Goal: Information Seeking & Learning: Learn about a topic

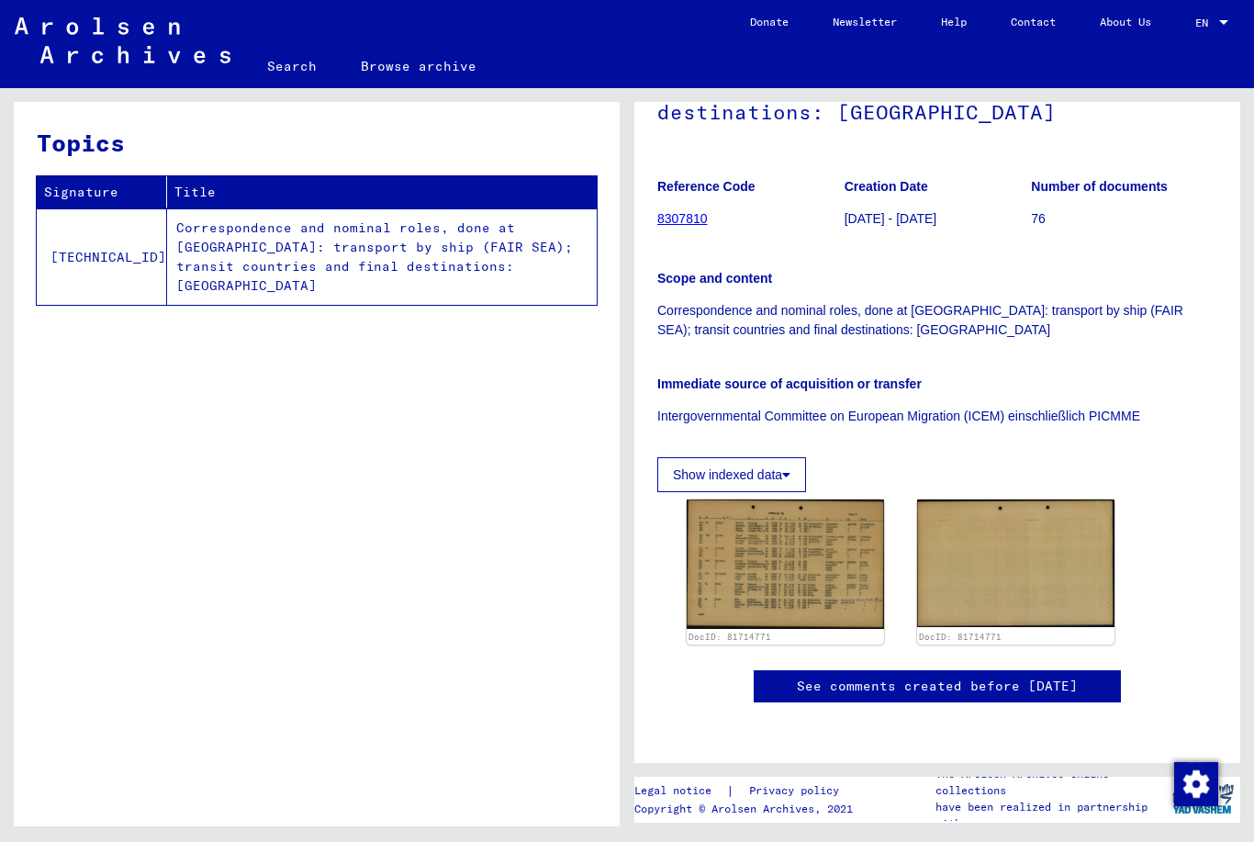
scroll to position [405, 0]
click at [823, 496] on img at bounding box center [785, 564] width 207 height 136
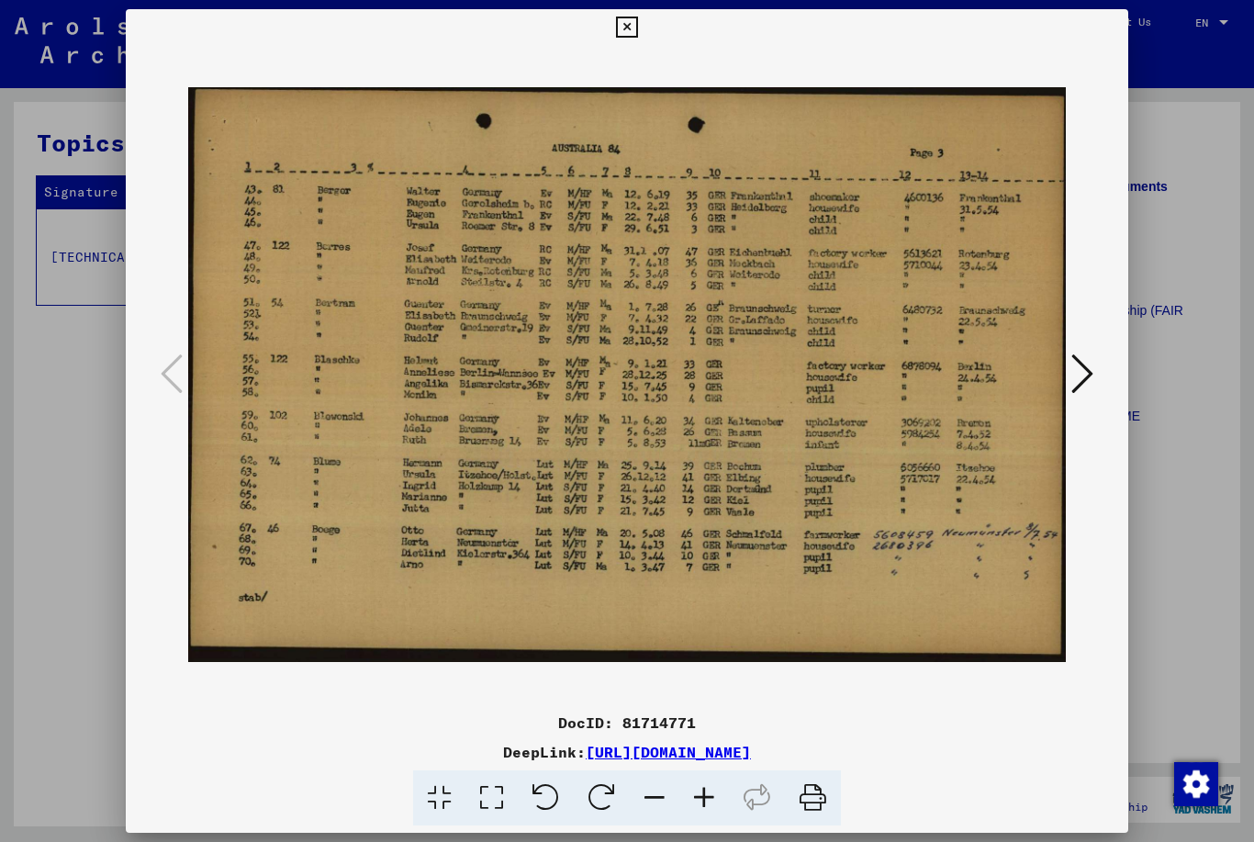
click at [643, 31] on button at bounding box center [626, 27] width 32 height 37
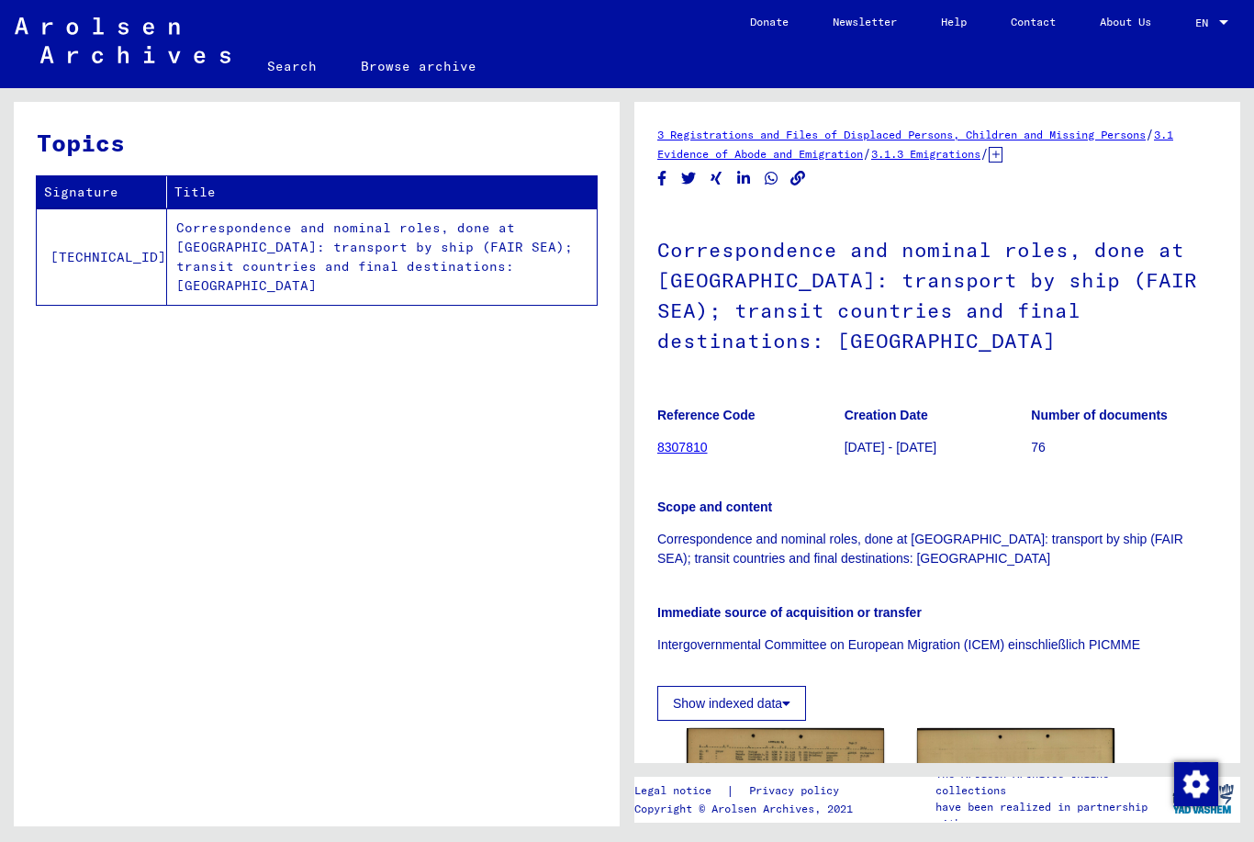
scroll to position [0, 0]
click at [1002, 155] on icon at bounding box center [996, 155] width 14 height 16
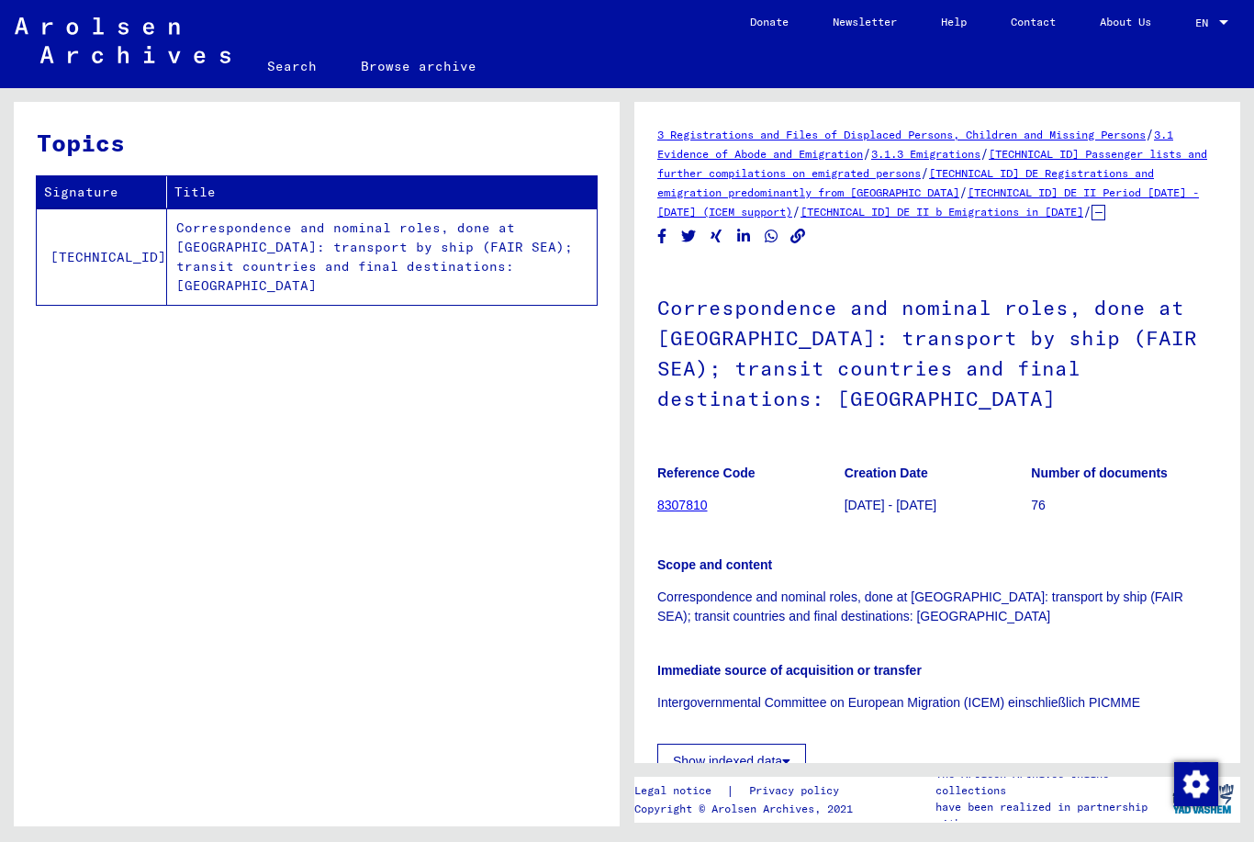
click at [1159, 190] on link "[TECHNICAL_ID] DE II Period [DATE] - [DATE] (ICEM support)" at bounding box center [928, 201] width 542 height 33
click at [1113, 199] on link "[TECHNICAL_ID] DE II Period [DATE] - [DATE] (ICEM support)" at bounding box center [928, 201] width 542 height 33
click at [973, 218] on link "[TECHNICAL_ID] DE II b Emigrations in [DATE]" at bounding box center [942, 212] width 283 height 14
click at [976, 217] on link "[TECHNICAL_ID] DE II b Emigrations in [DATE]" at bounding box center [942, 212] width 283 height 14
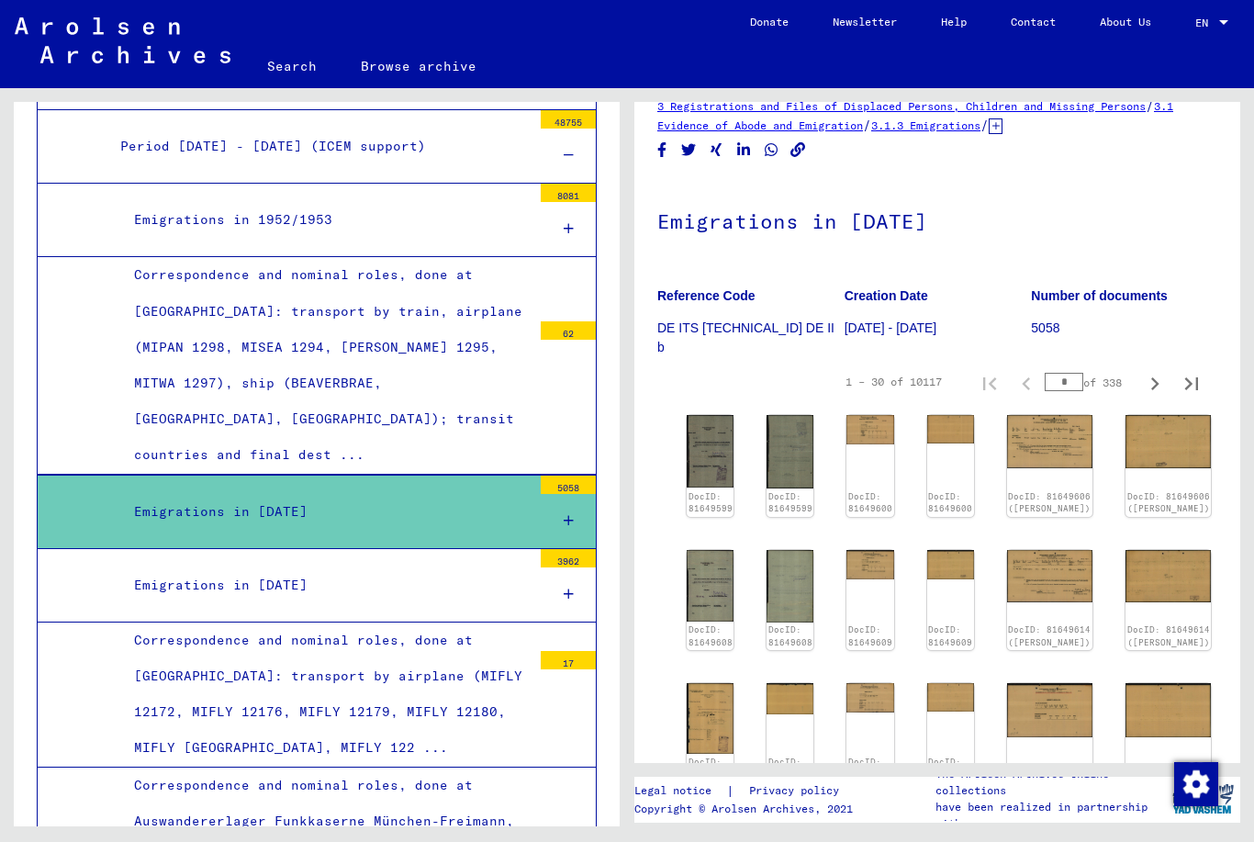
scroll to position [28, 0]
click at [724, 442] on img at bounding box center [711, 451] width 50 height 76
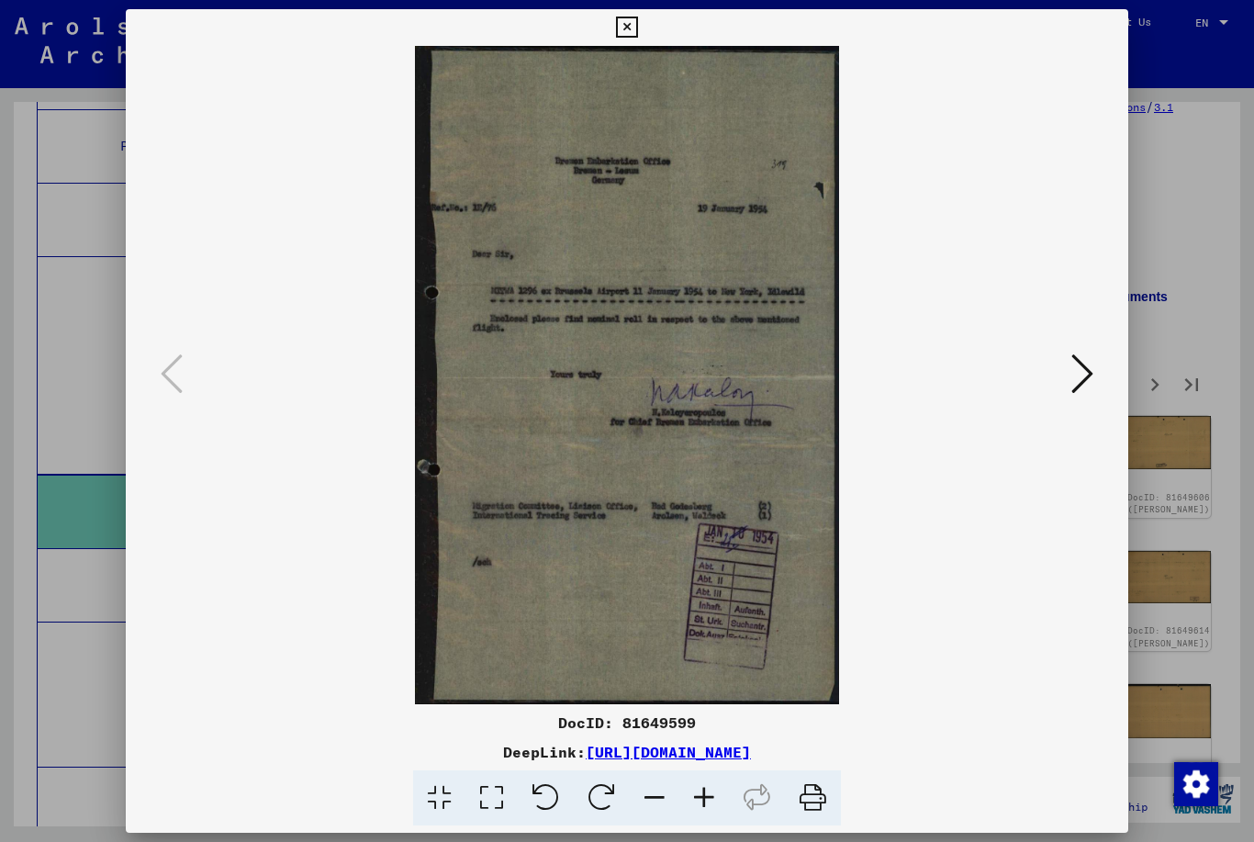
click at [1071, 376] on icon at bounding box center [1082, 374] width 22 height 44
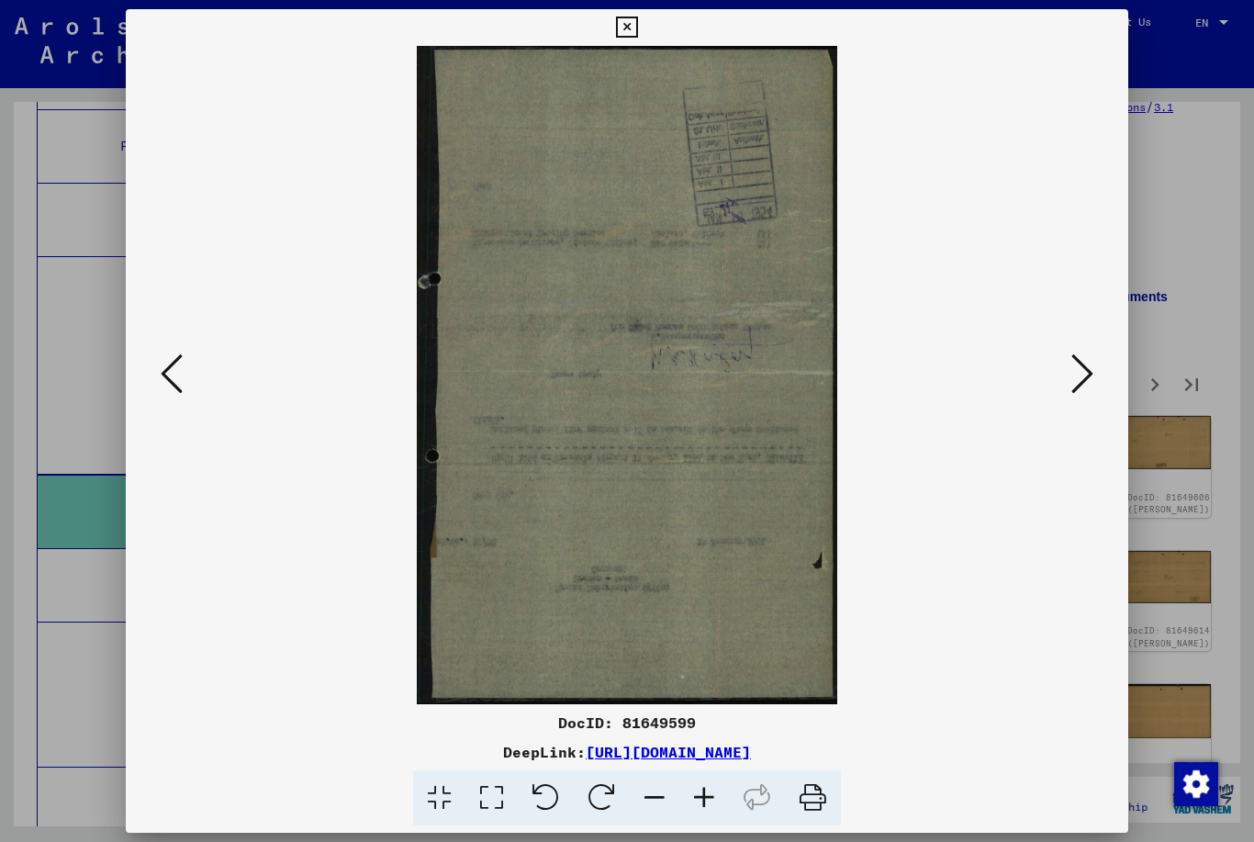
click at [1070, 372] on button at bounding box center [1082, 375] width 33 height 52
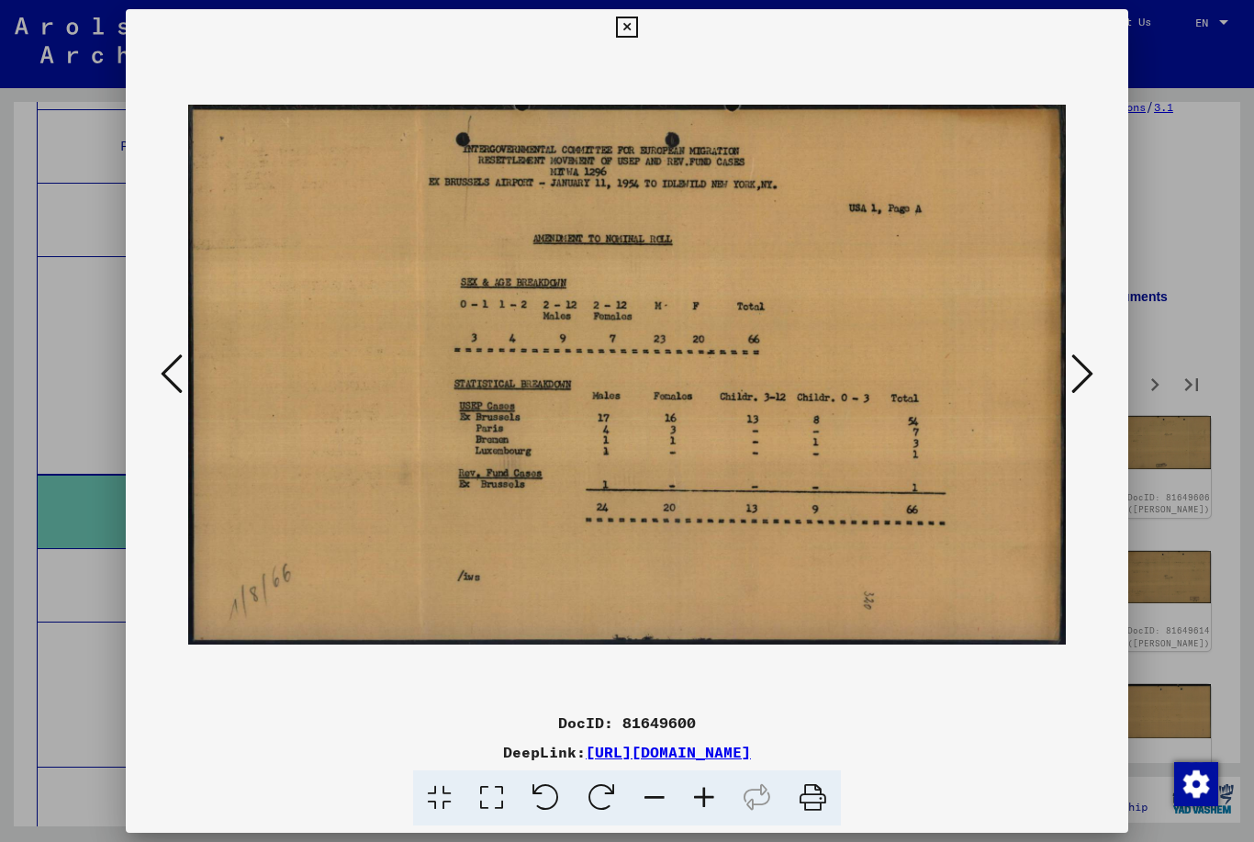
click at [1070, 394] on button at bounding box center [1082, 375] width 33 height 52
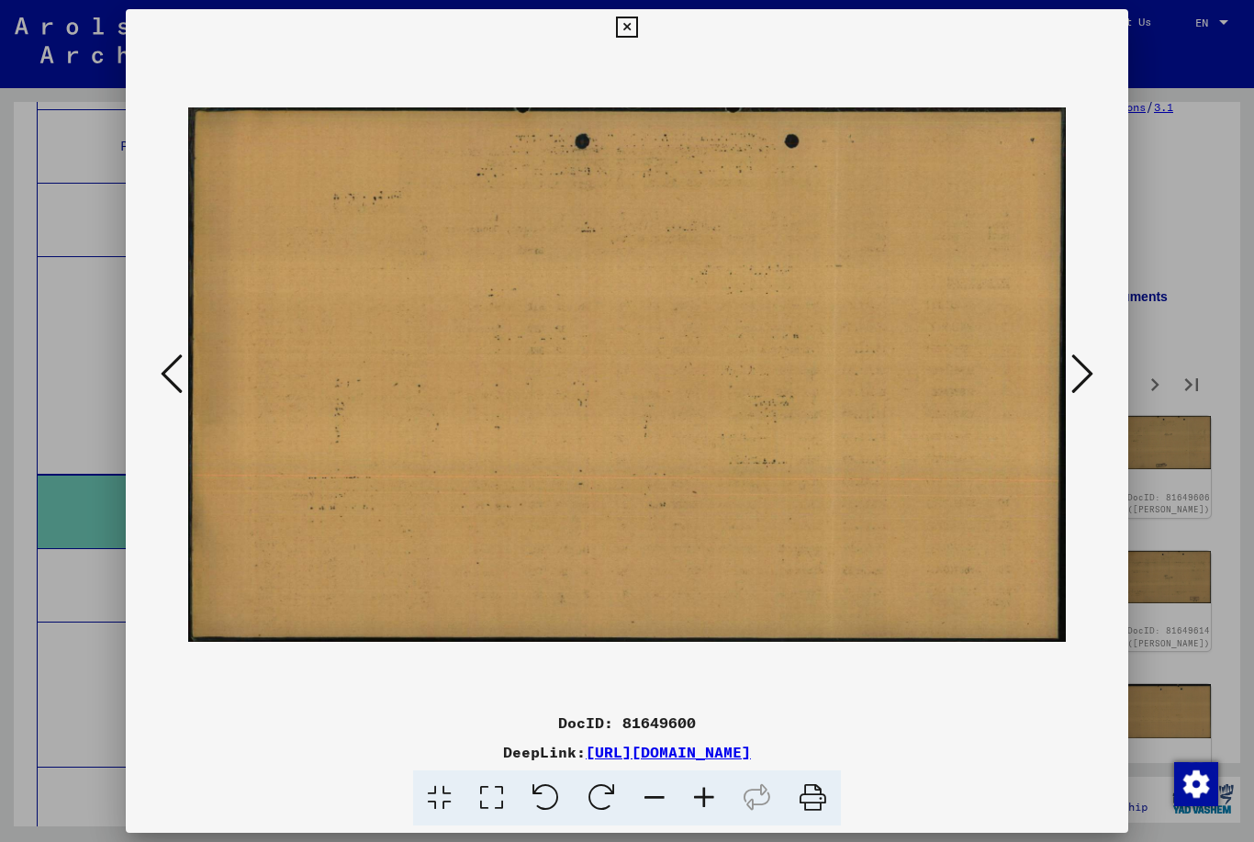
click at [1066, 385] on button at bounding box center [1082, 375] width 33 height 52
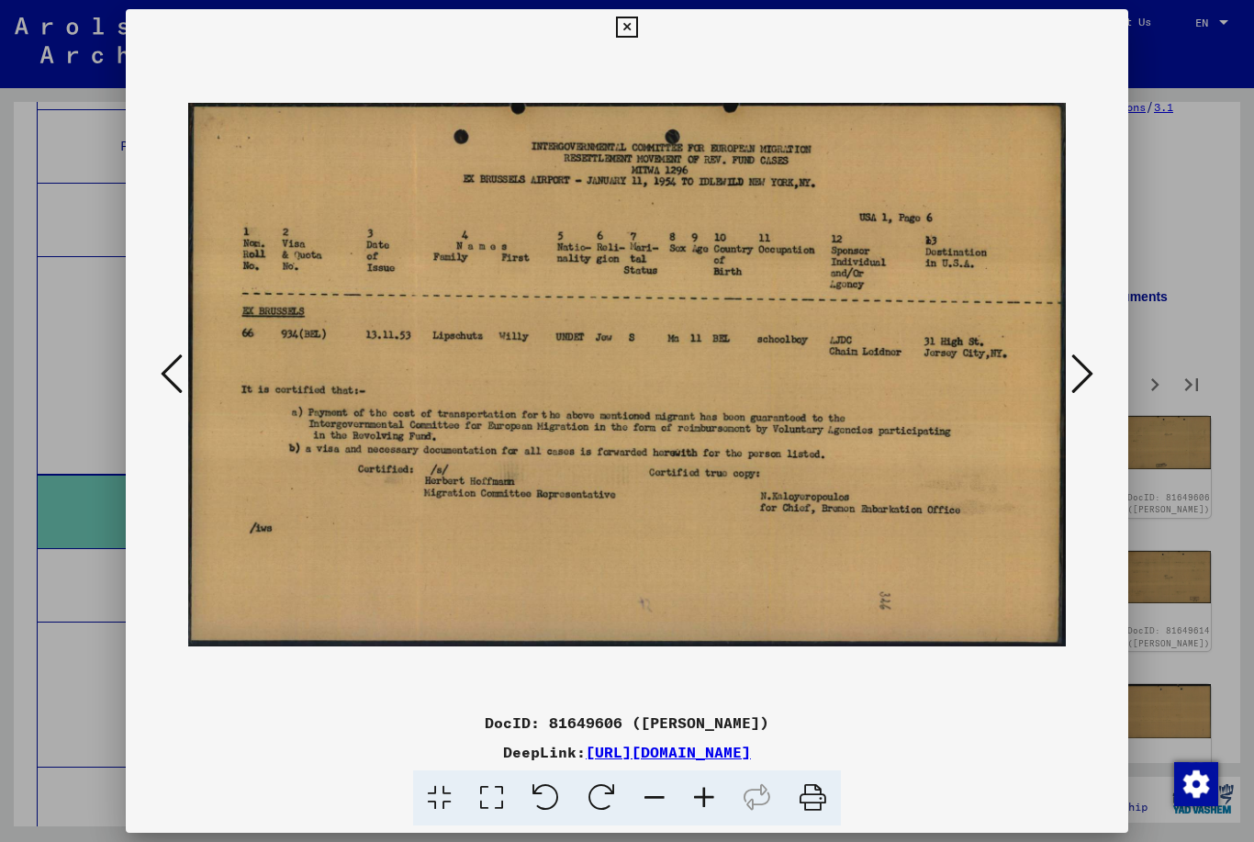
click at [1066, 372] on button at bounding box center [1082, 375] width 33 height 52
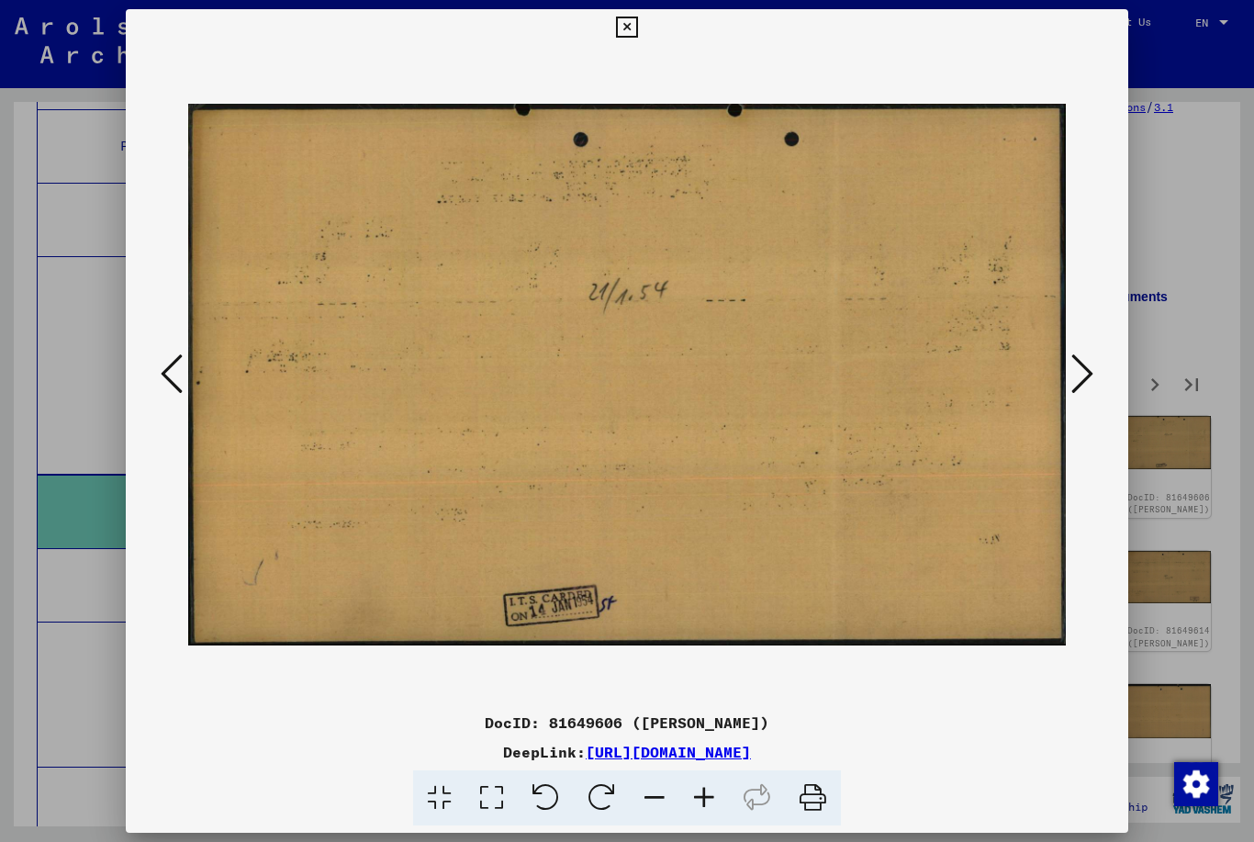
click at [1071, 372] on icon at bounding box center [1082, 374] width 22 height 44
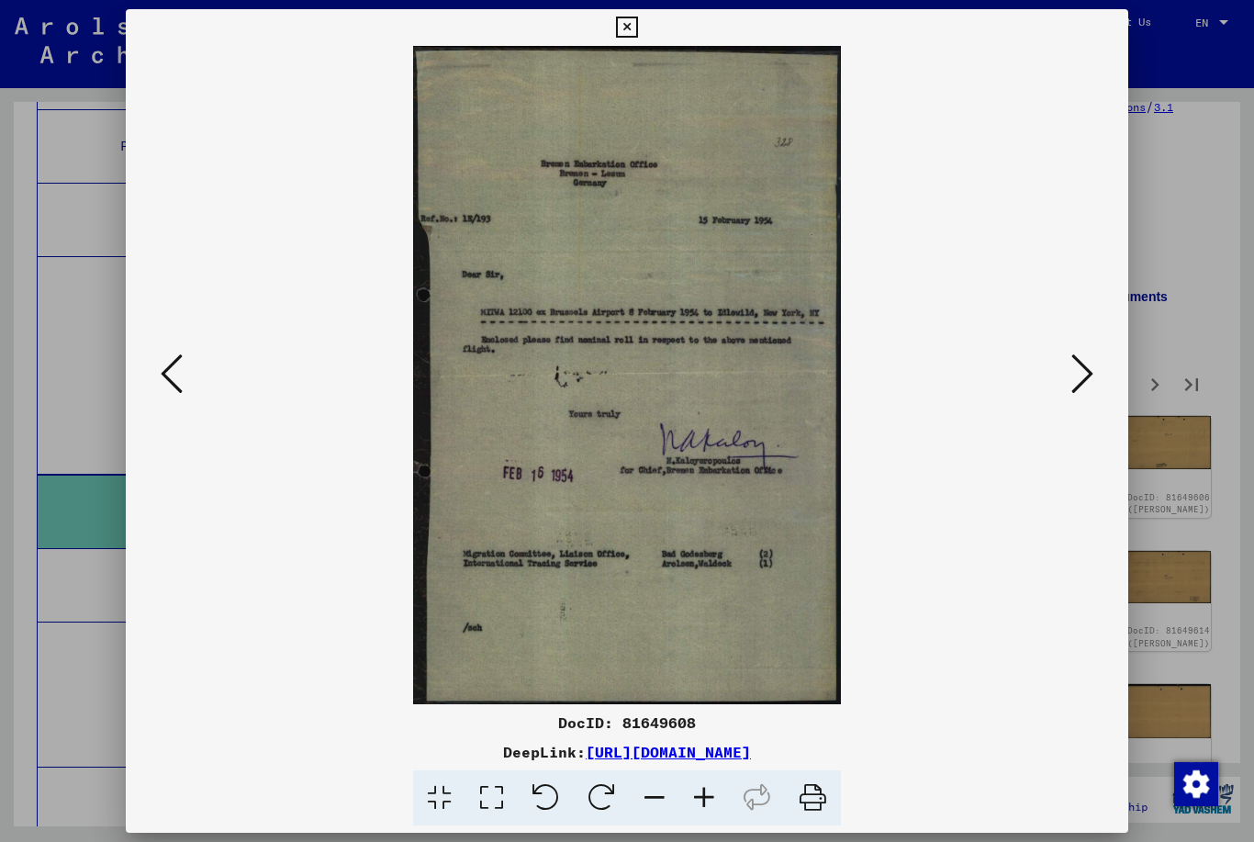
click at [1066, 374] on button at bounding box center [1082, 375] width 33 height 52
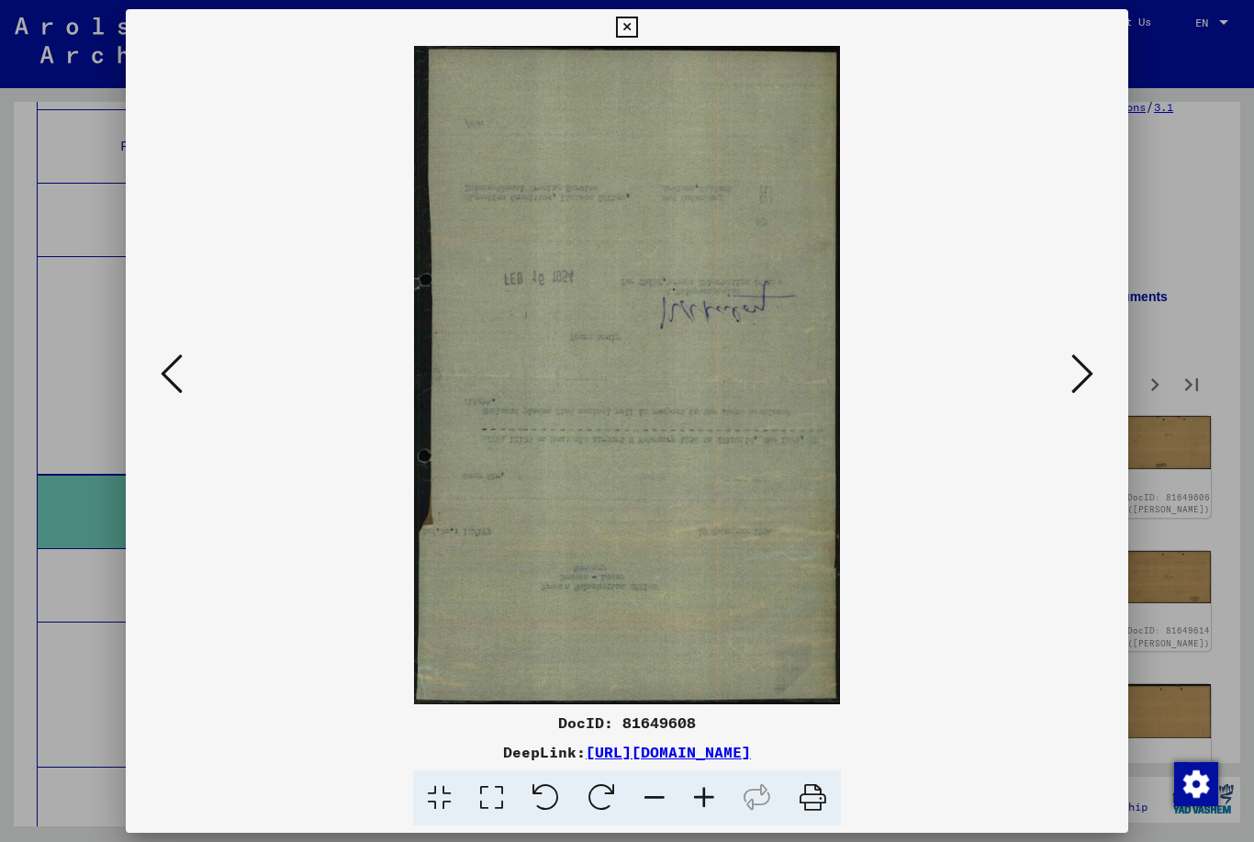
click at [1066, 375] on button at bounding box center [1082, 375] width 33 height 52
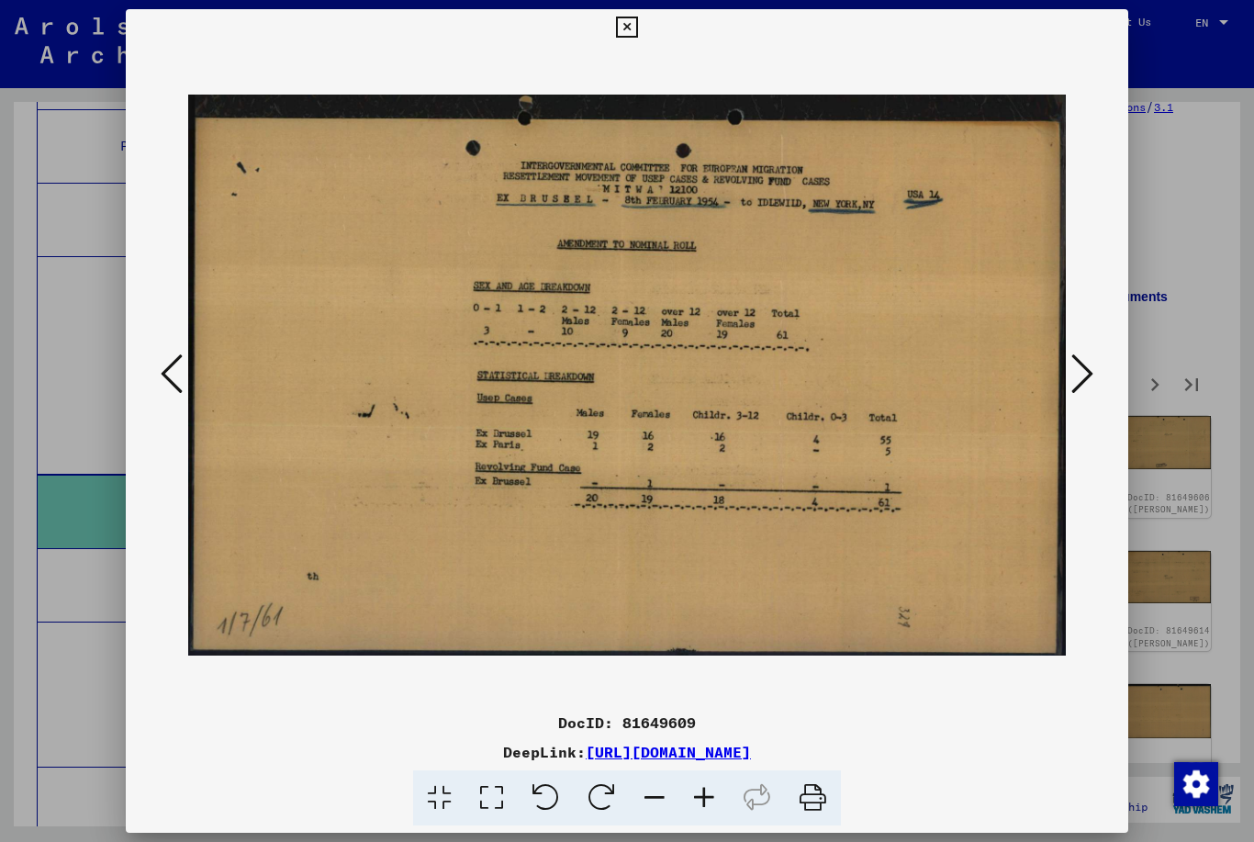
click at [1066, 375] on button at bounding box center [1082, 375] width 33 height 52
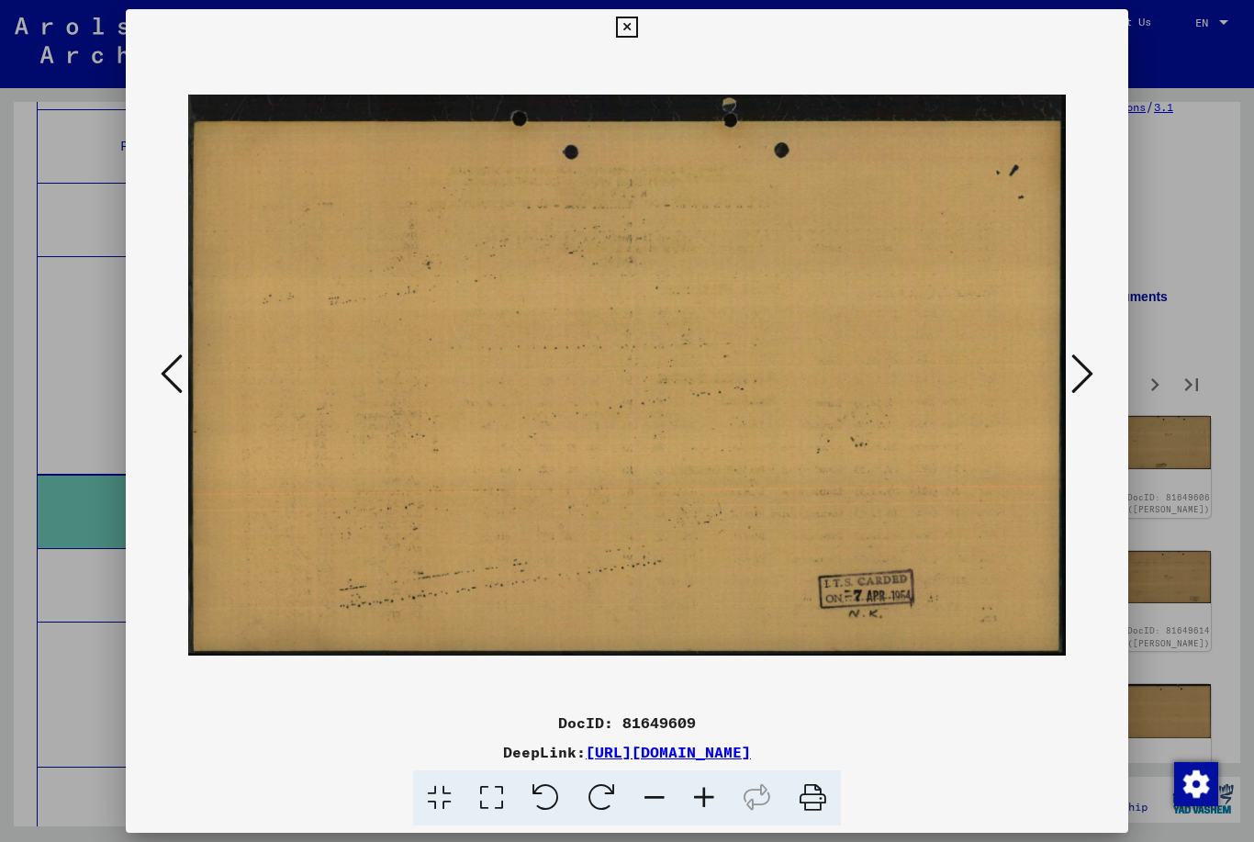
click at [1066, 376] on button at bounding box center [1082, 375] width 33 height 52
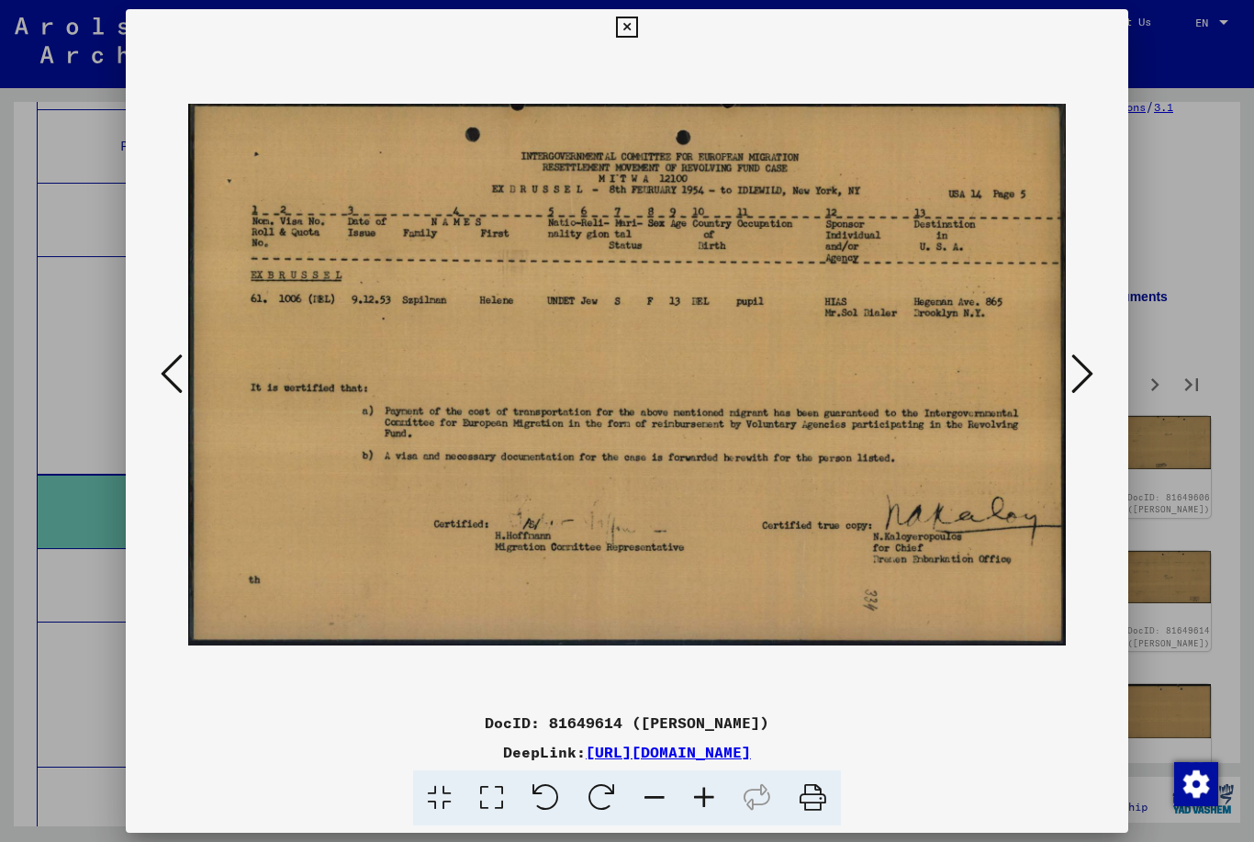
click at [1066, 376] on button at bounding box center [1082, 375] width 33 height 52
click at [1067, 374] on button at bounding box center [1082, 375] width 33 height 52
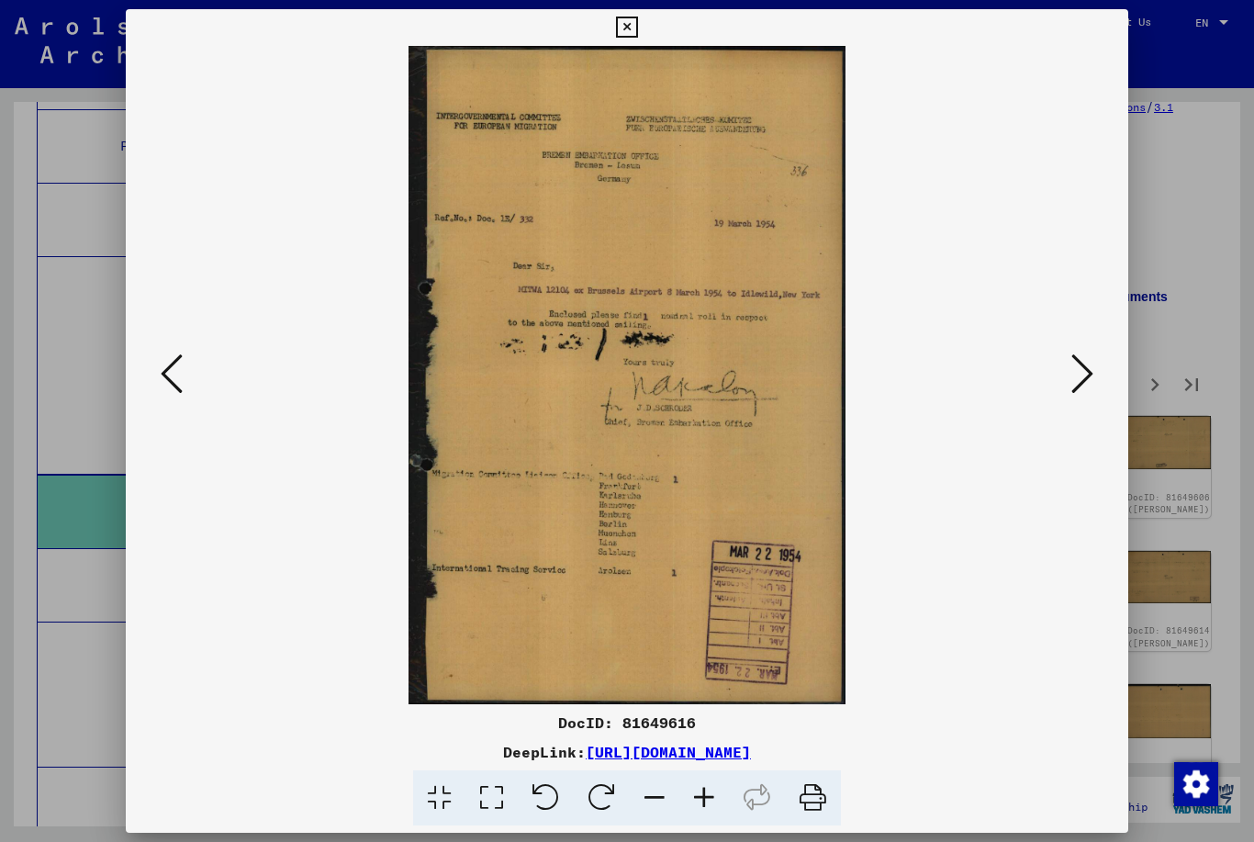
click at [1069, 372] on button at bounding box center [1082, 375] width 33 height 52
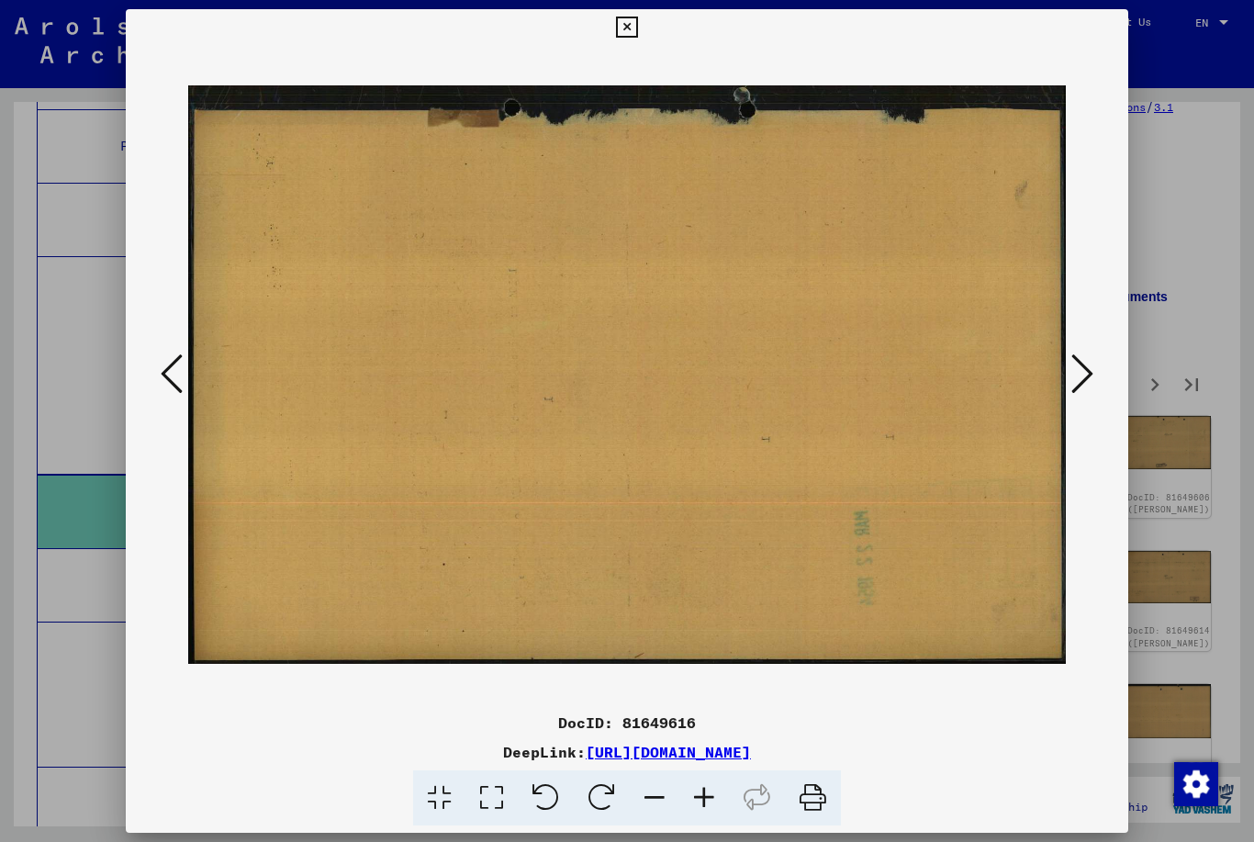
click at [1070, 371] on button at bounding box center [1082, 375] width 33 height 52
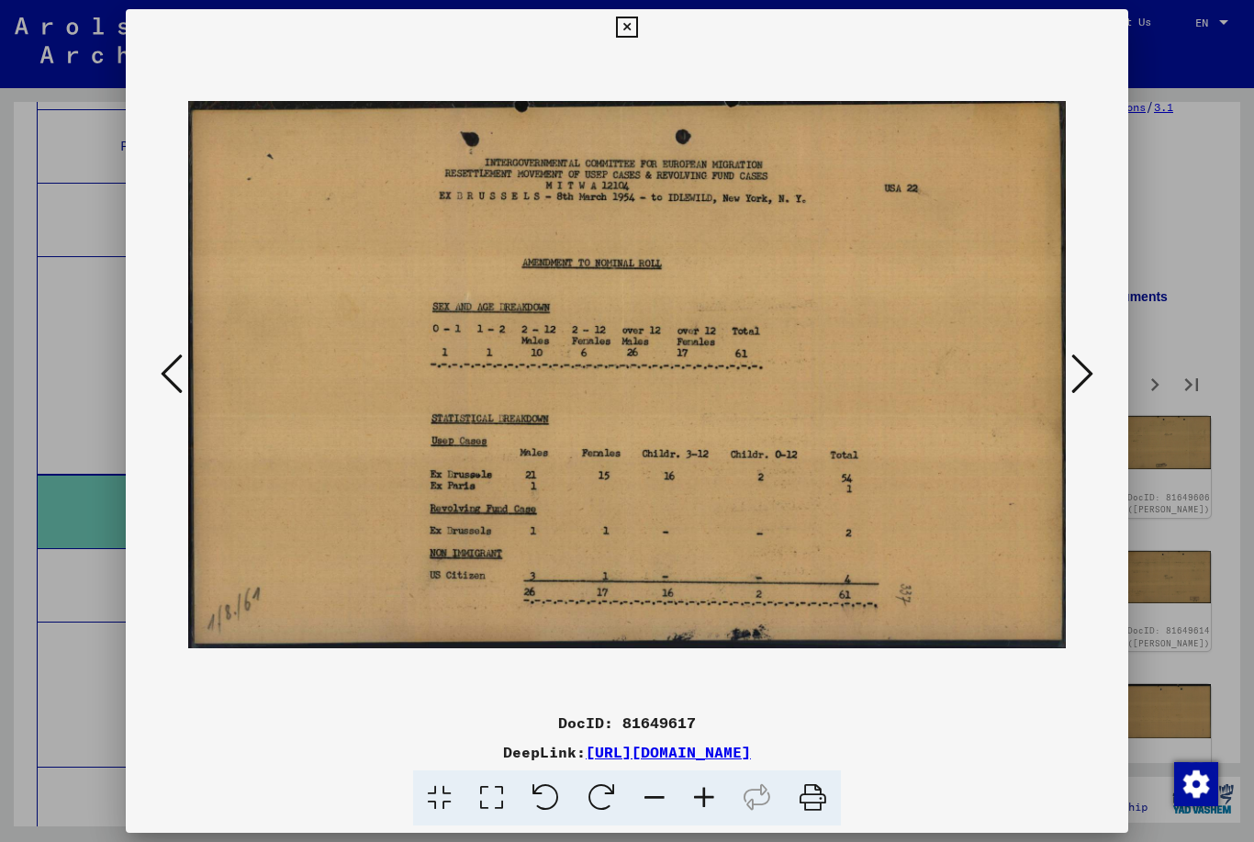
click at [1071, 367] on button at bounding box center [1082, 375] width 33 height 52
click at [1069, 368] on button at bounding box center [1082, 375] width 33 height 52
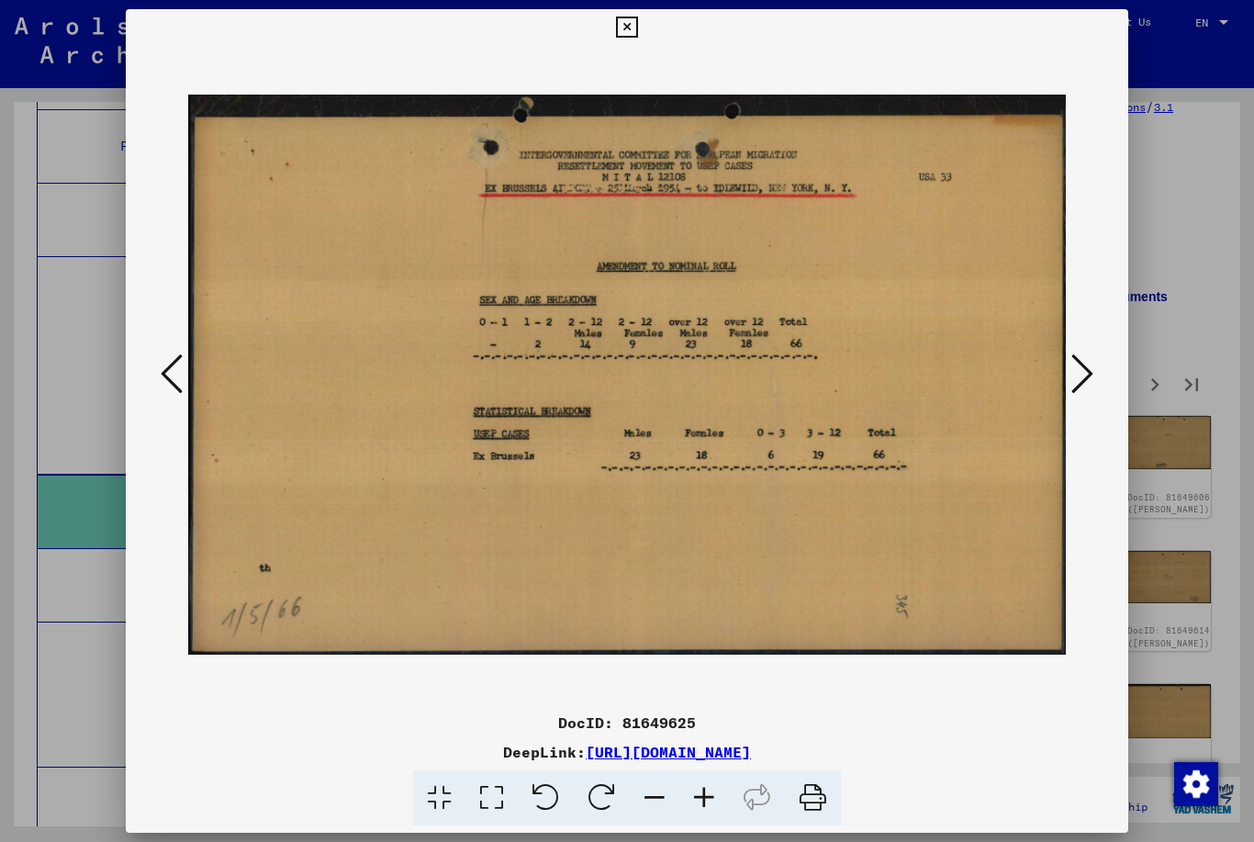
click at [1074, 365] on button at bounding box center [1082, 375] width 33 height 52
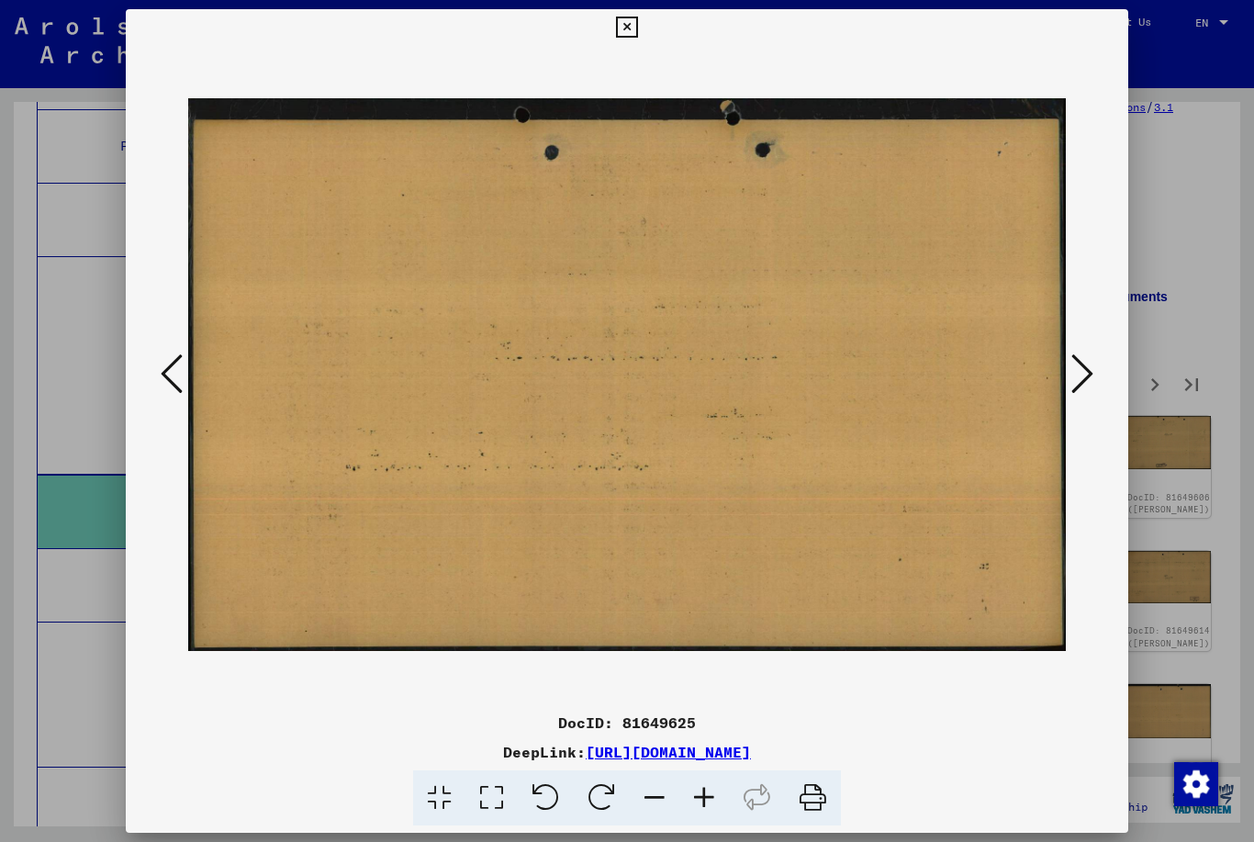
click at [1073, 364] on button at bounding box center [1082, 375] width 33 height 52
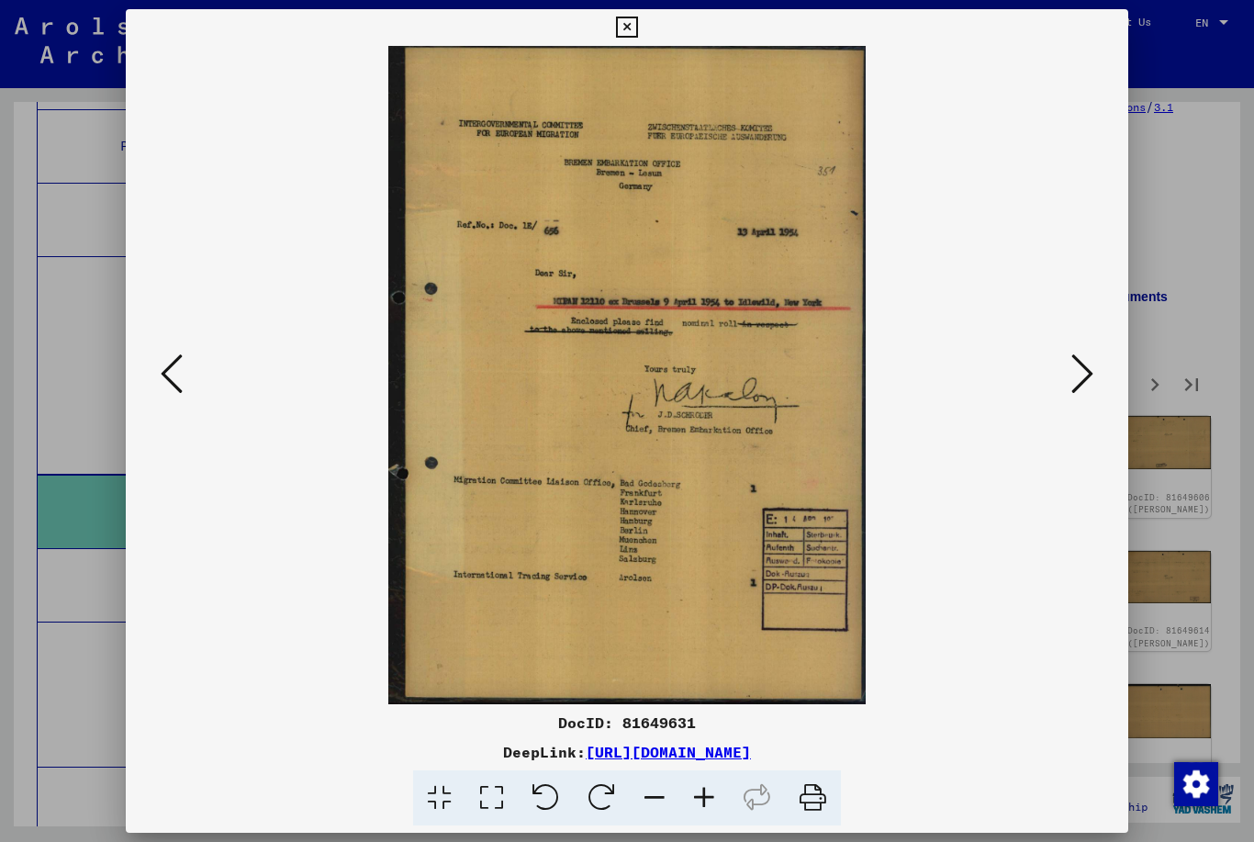
click at [1073, 364] on button at bounding box center [1082, 375] width 33 height 52
click at [1072, 366] on button at bounding box center [1082, 375] width 33 height 52
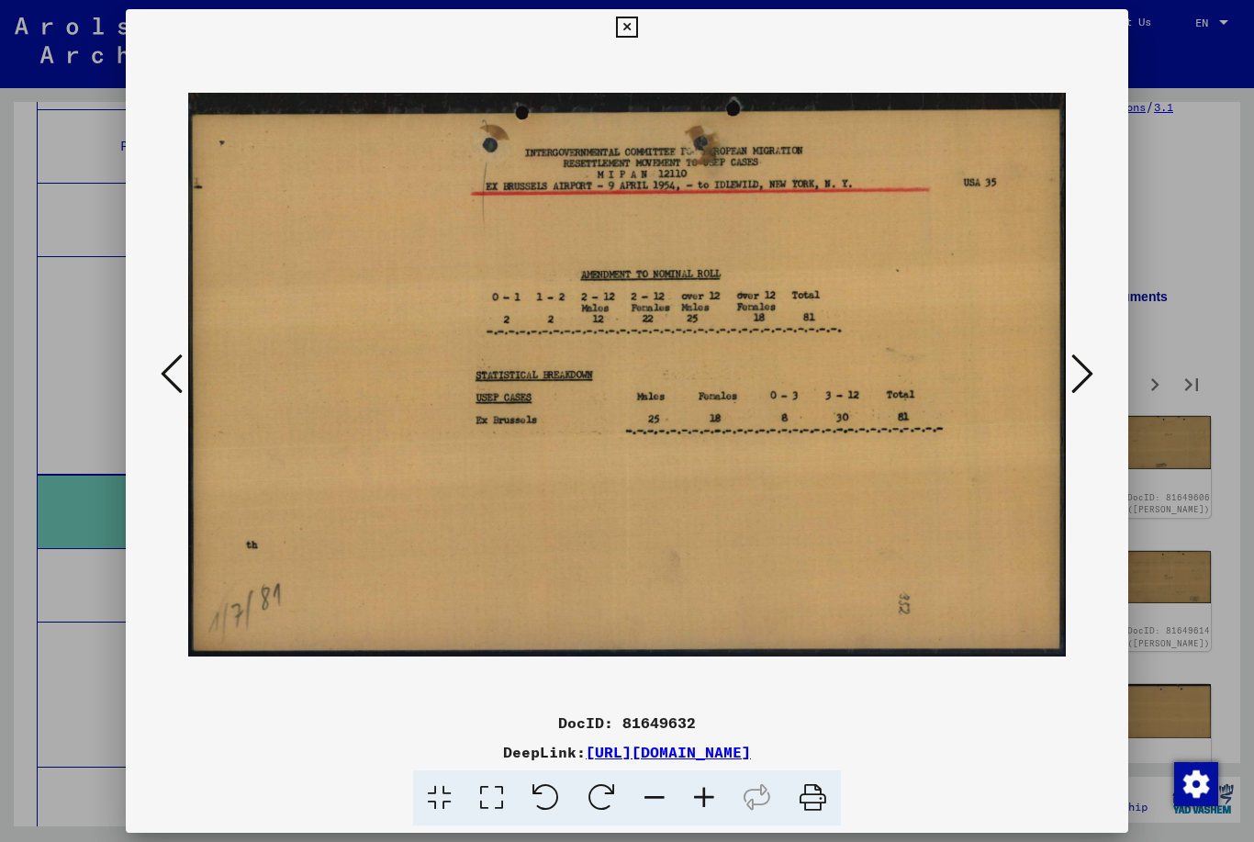
click at [1071, 368] on button at bounding box center [1082, 375] width 33 height 52
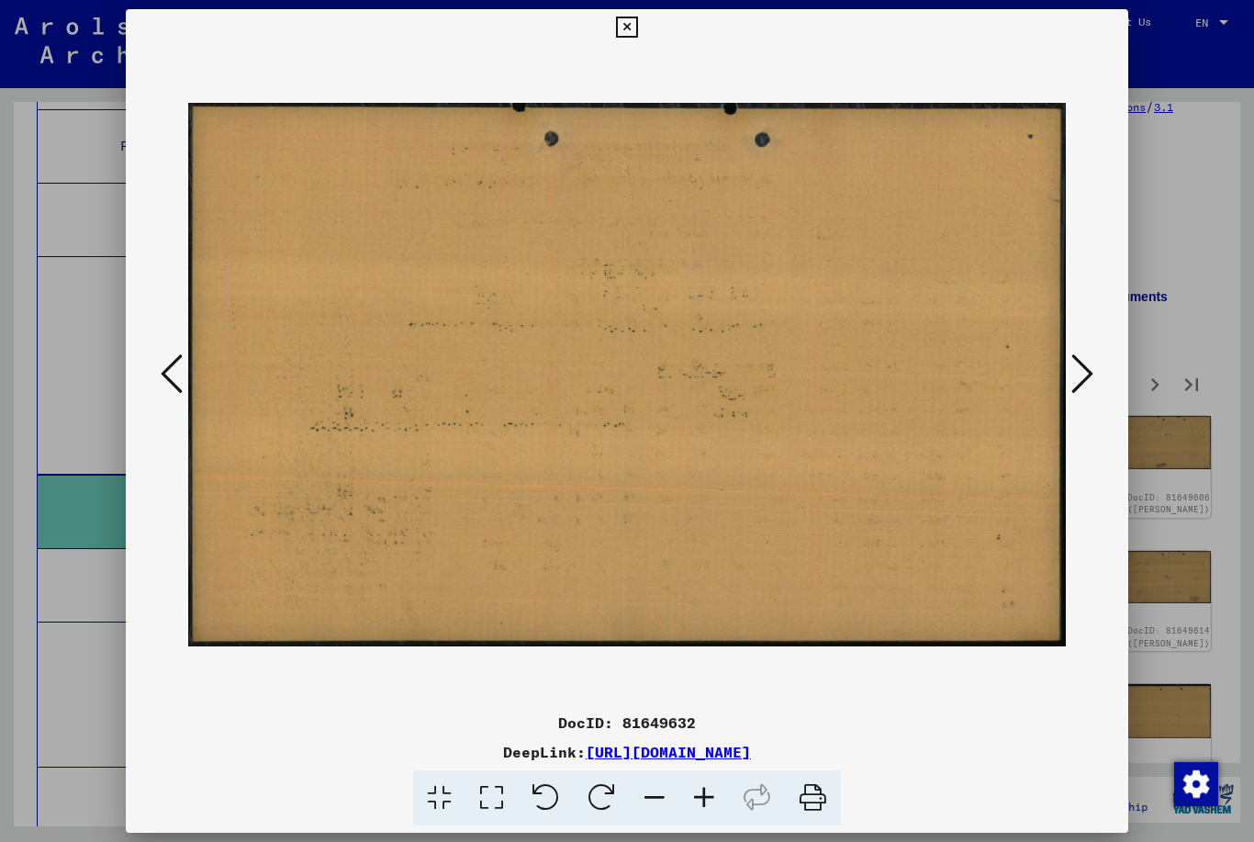
click at [1070, 368] on button at bounding box center [1082, 375] width 33 height 52
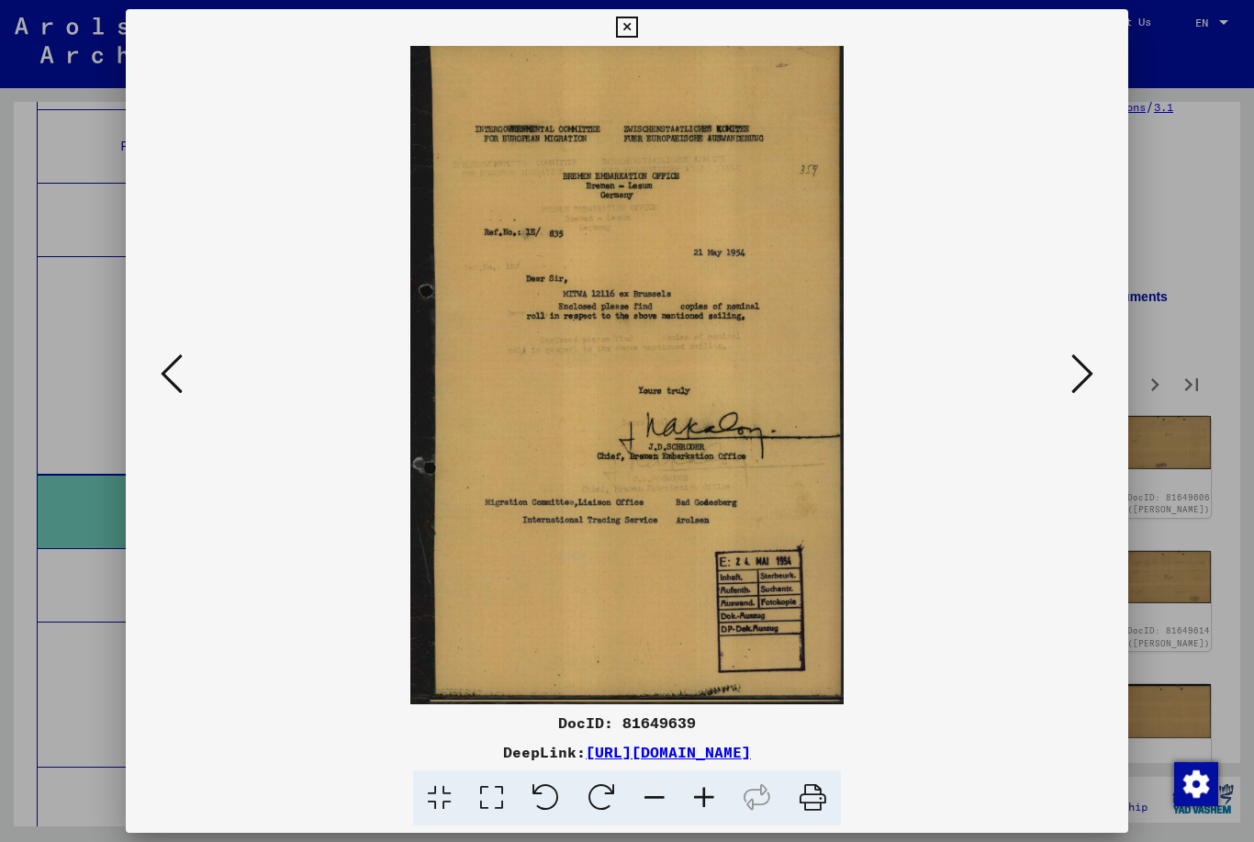
click at [1070, 368] on button at bounding box center [1082, 375] width 33 height 52
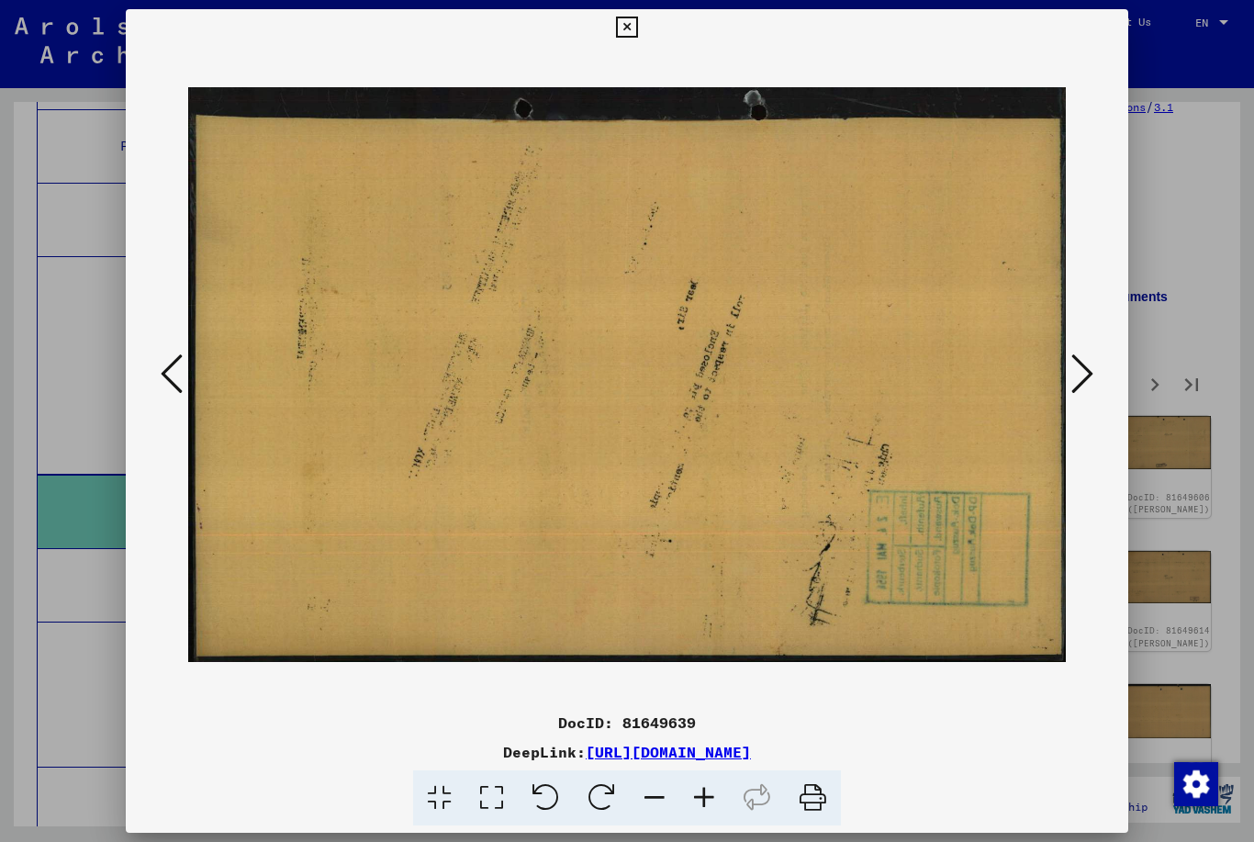
click at [1069, 368] on button at bounding box center [1082, 375] width 33 height 52
click at [1070, 368] on button at bounding box center [1082, 375] width 33 height 52
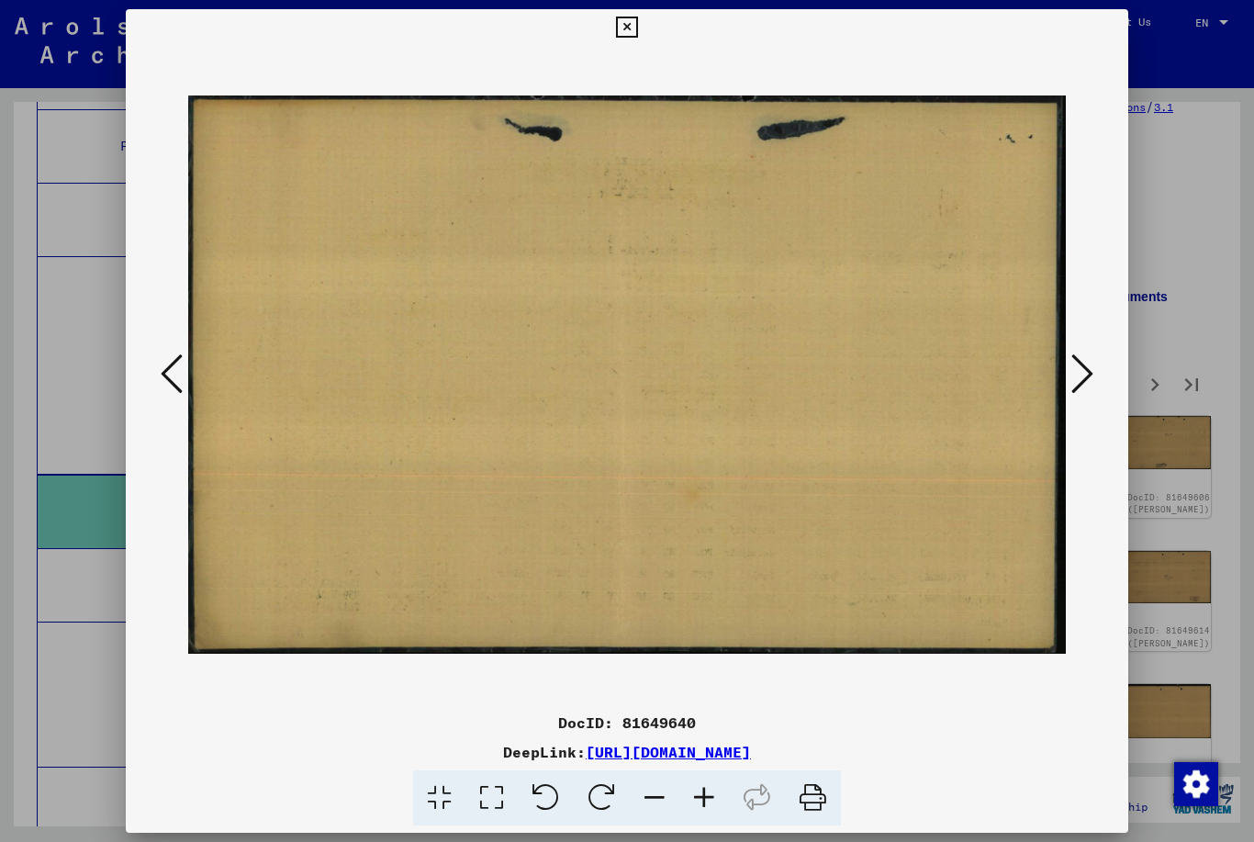
click at [1070, 367] on button at bounding box center [1082, 375] width 33 height 52
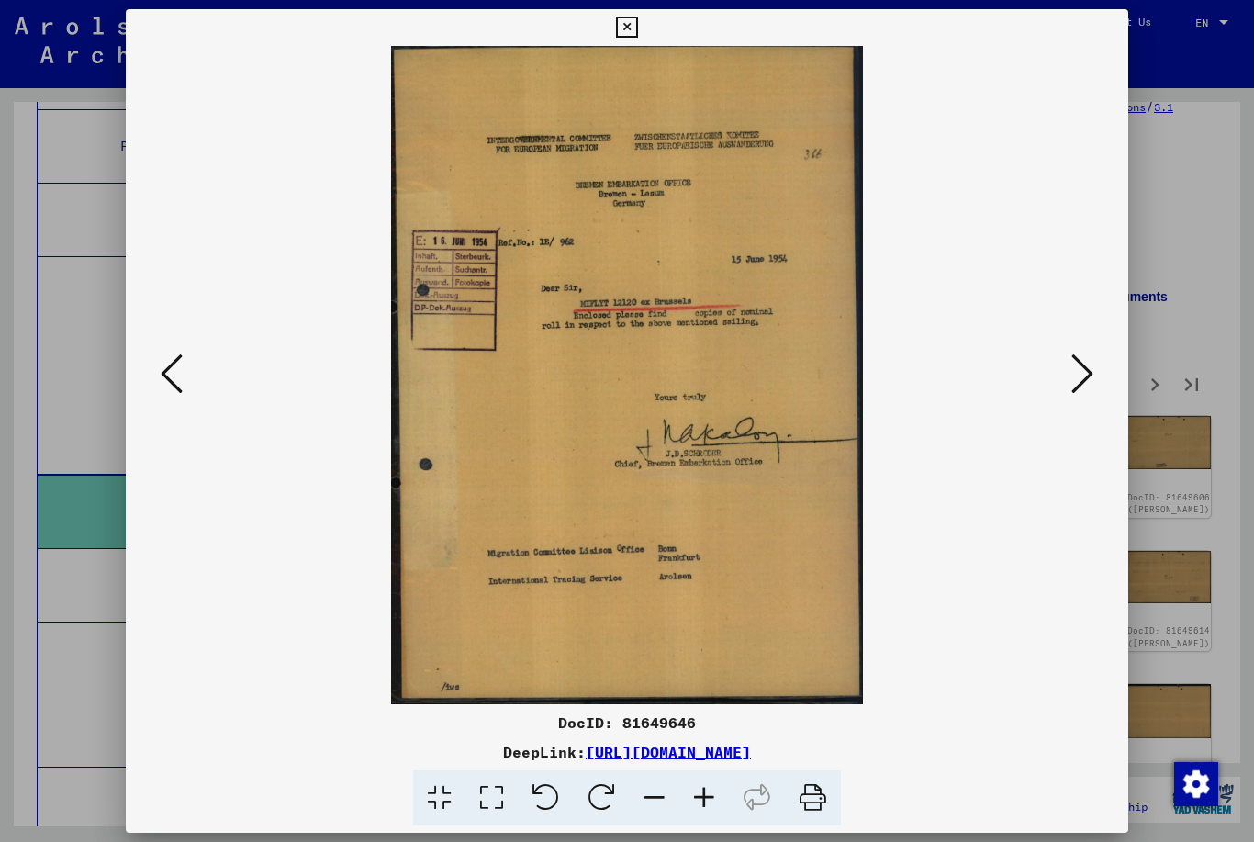
click at [1073, 364] on button at bounding box center [1082, 375] width 33 height 52
click at [1072, 364] on button at bounding box center [1082, 375] width 33 height 52
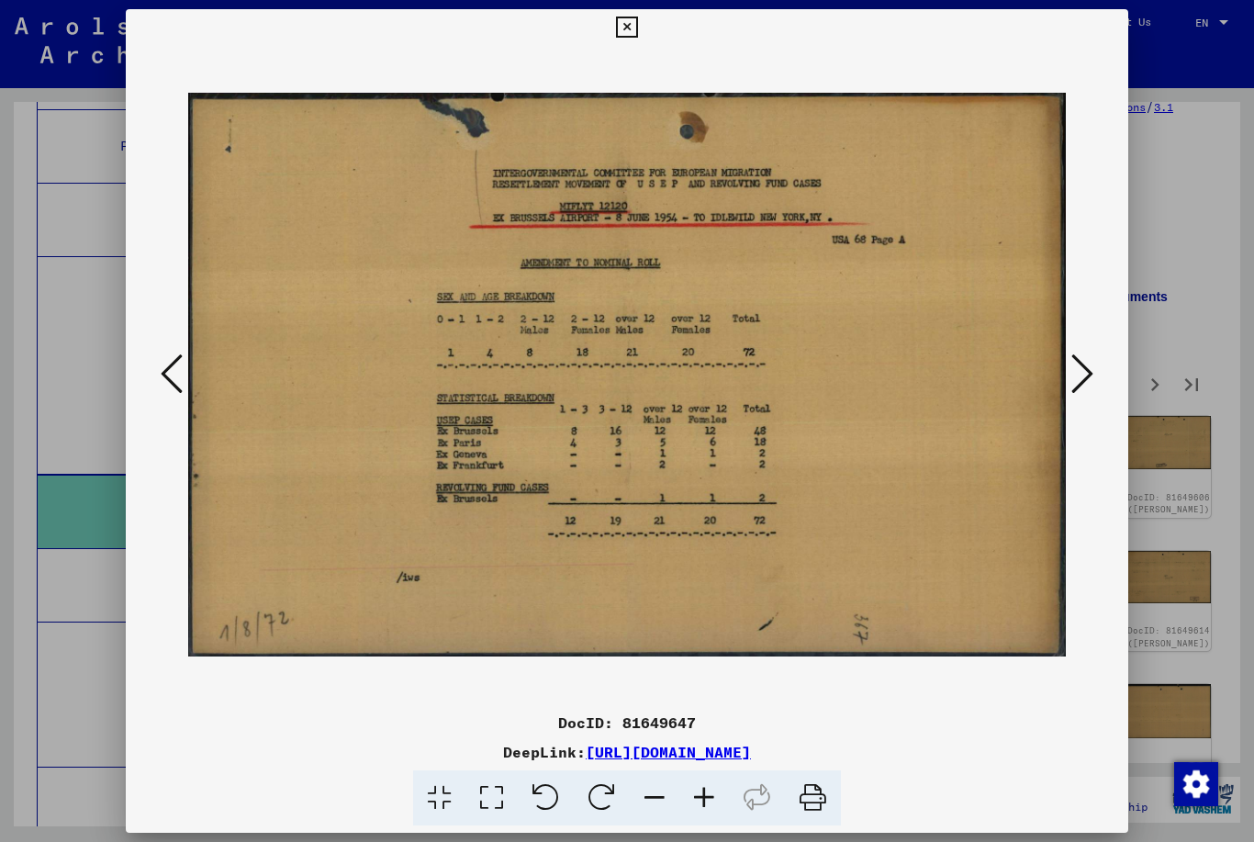
click at [1073, 364] on button at bounding box center [1082, 375] width 33 height 52
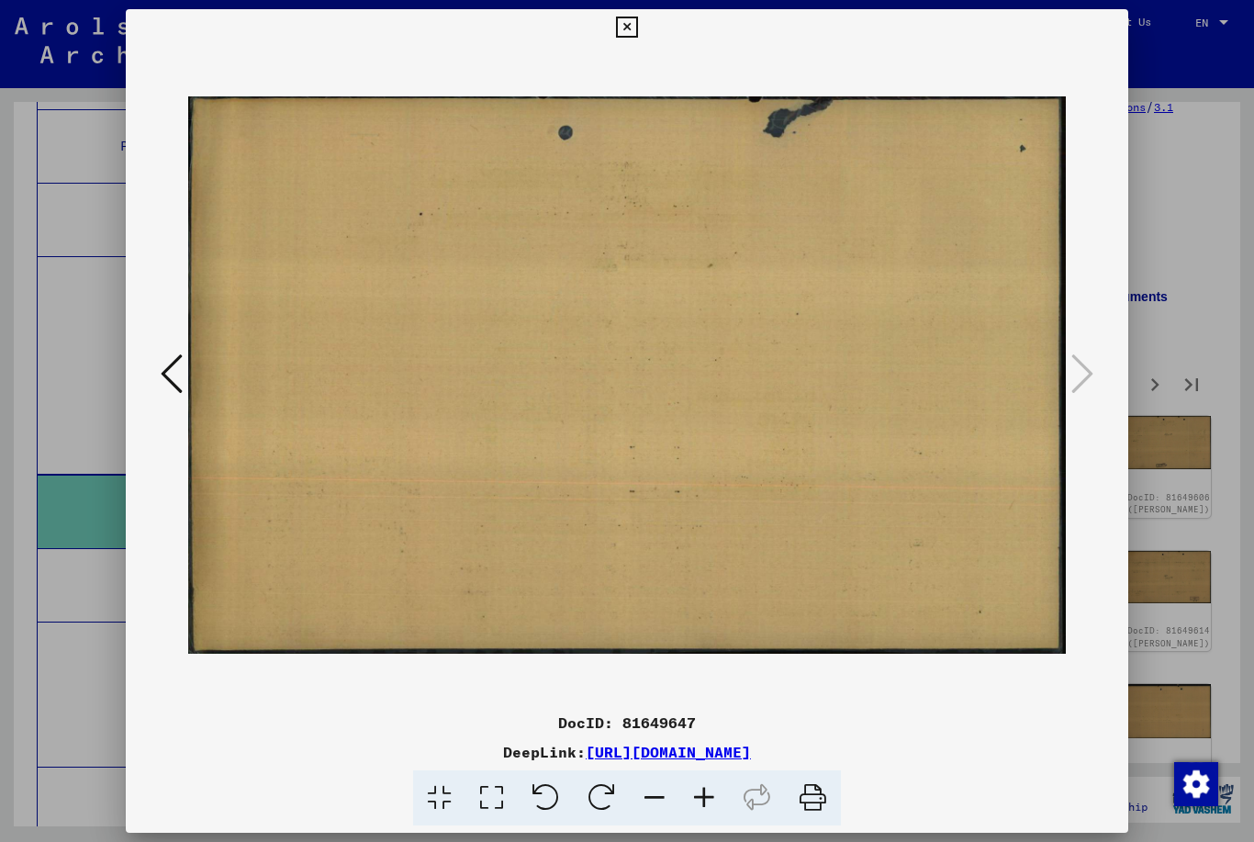
click at [1091, 49] on div at bounding box center [627, 375] width 1003 height 658
click at [637, 35] on icon at bounding box center [626, 28] width 21 height 22
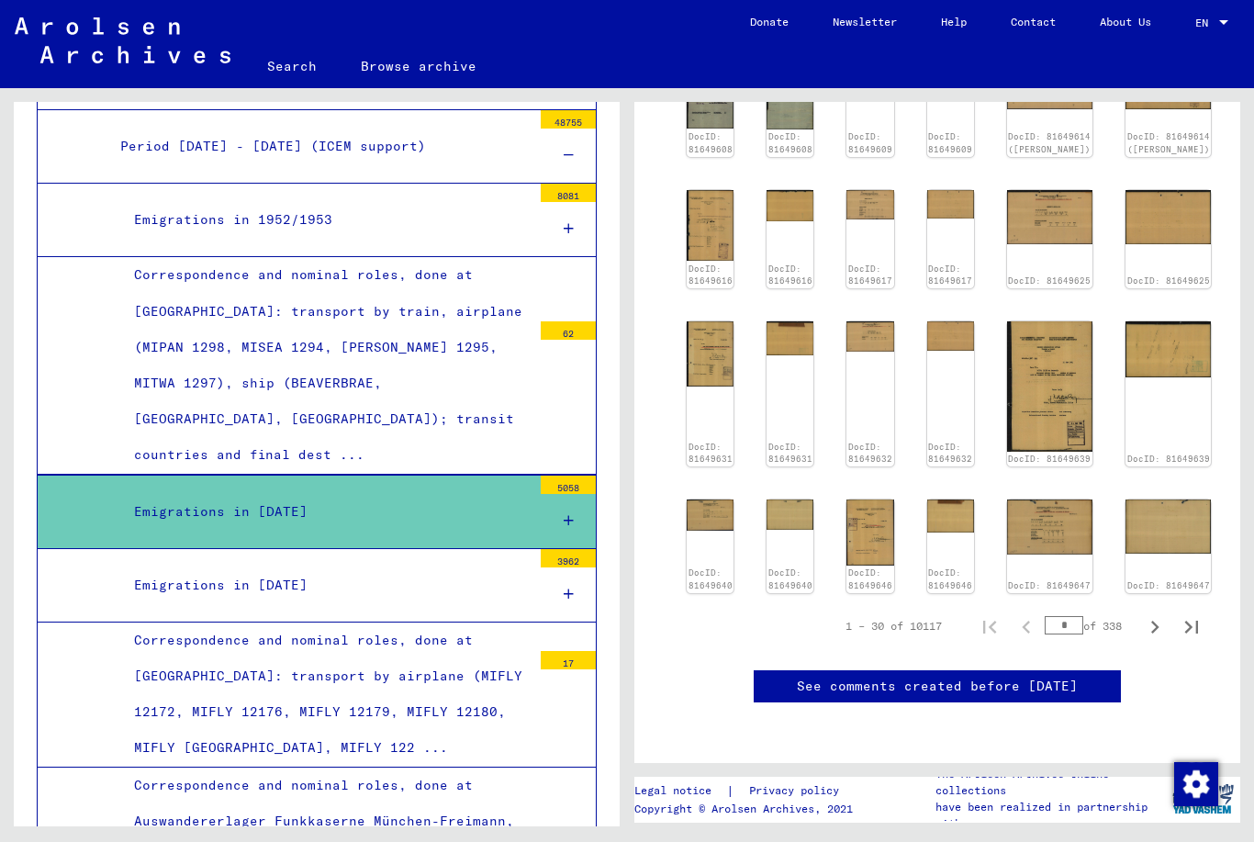
scroll to position [701, 0]
click at [1155, 614] on icon "Next page" at bounding box center [1155, 627] width 26 height 26
type input "*"
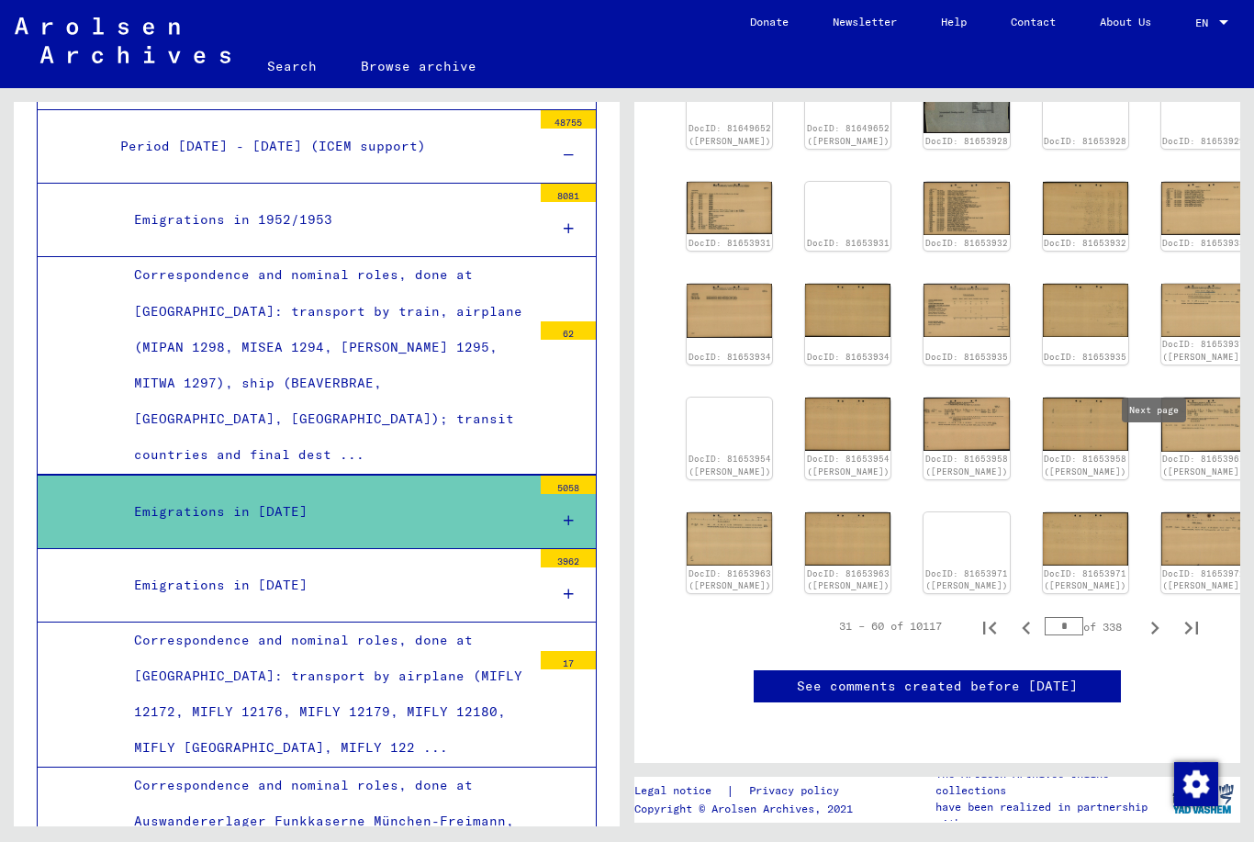
scroll to position [617, 0]
click at [1152, 615] on icon "Next page" at bounding box center [1155, 628] width 26 height 26
type input "*"
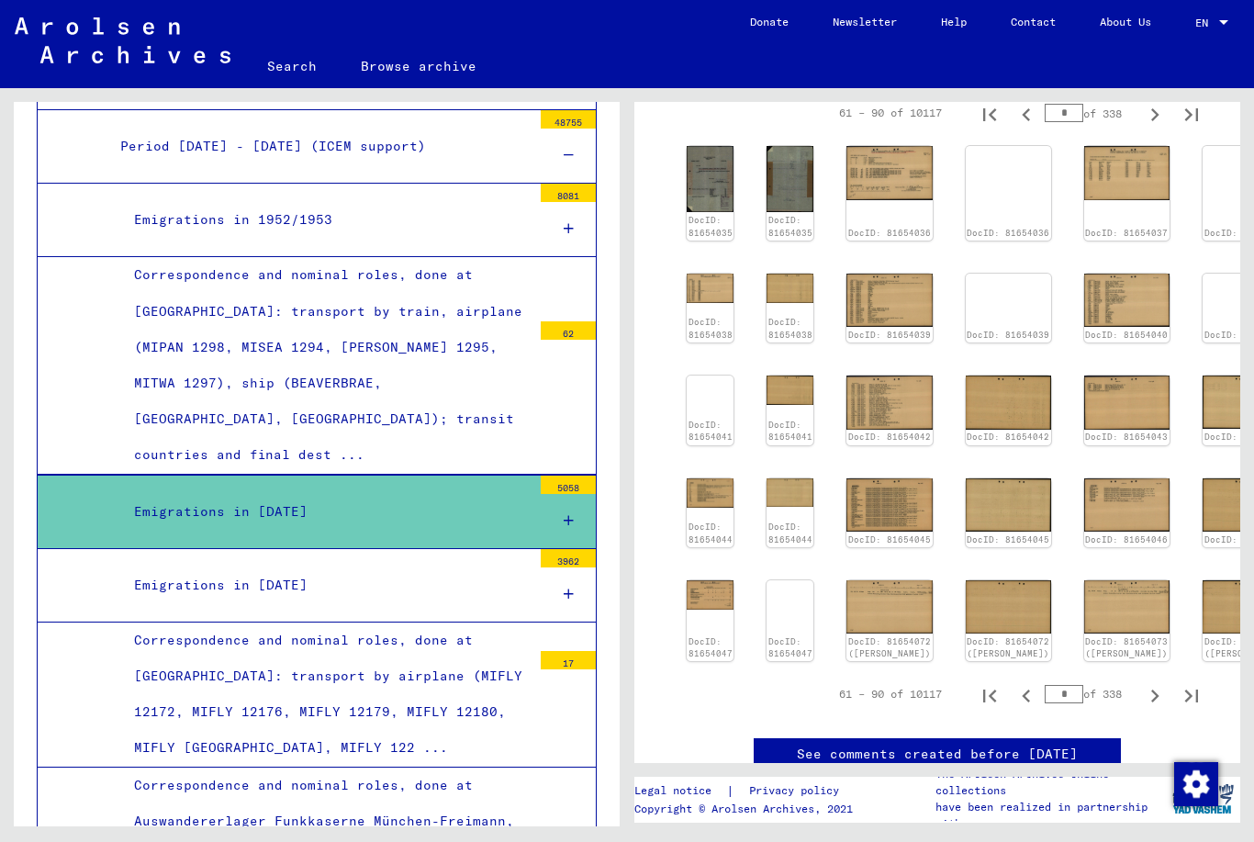
scroll to position [296, 0]
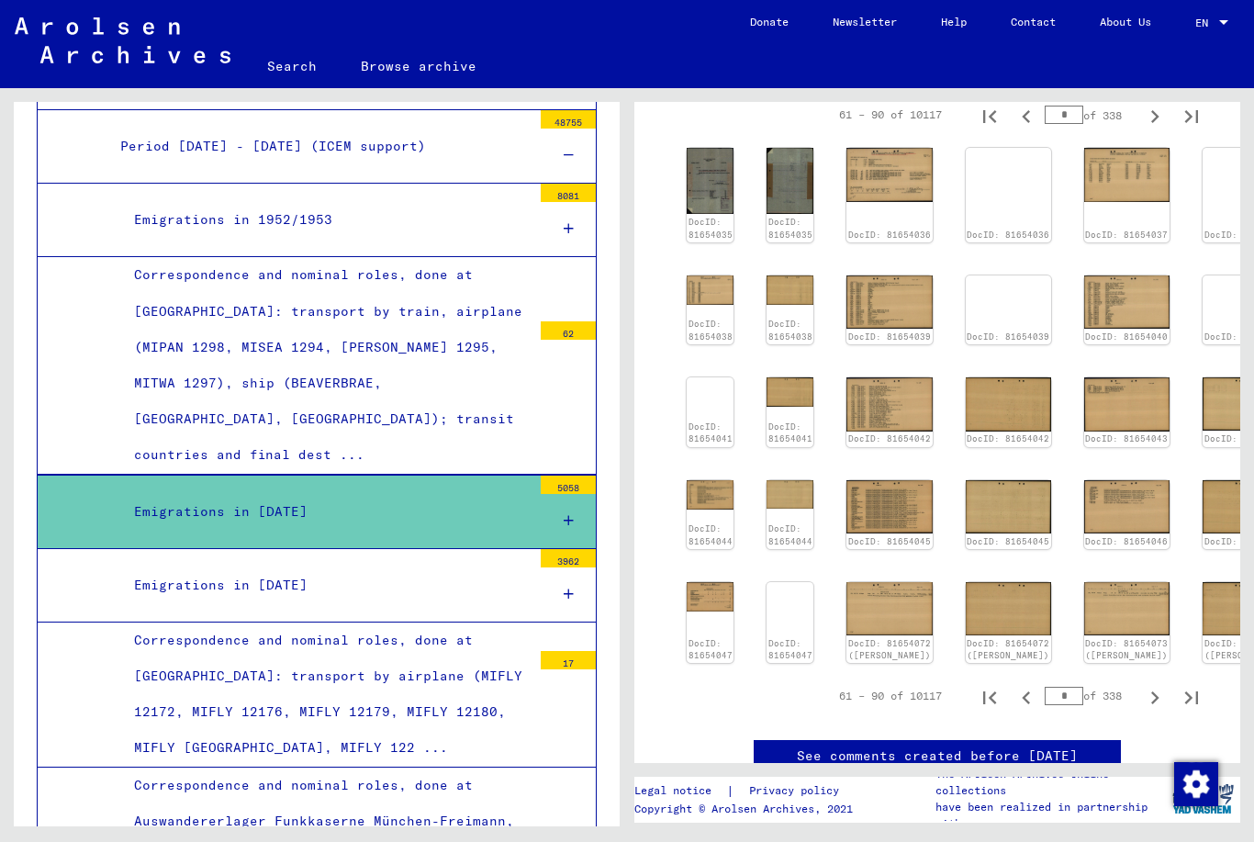
click at [1152, 685] on icon "Next page" at bounding box center [1155, 698] width 26 height 26
type input "*"
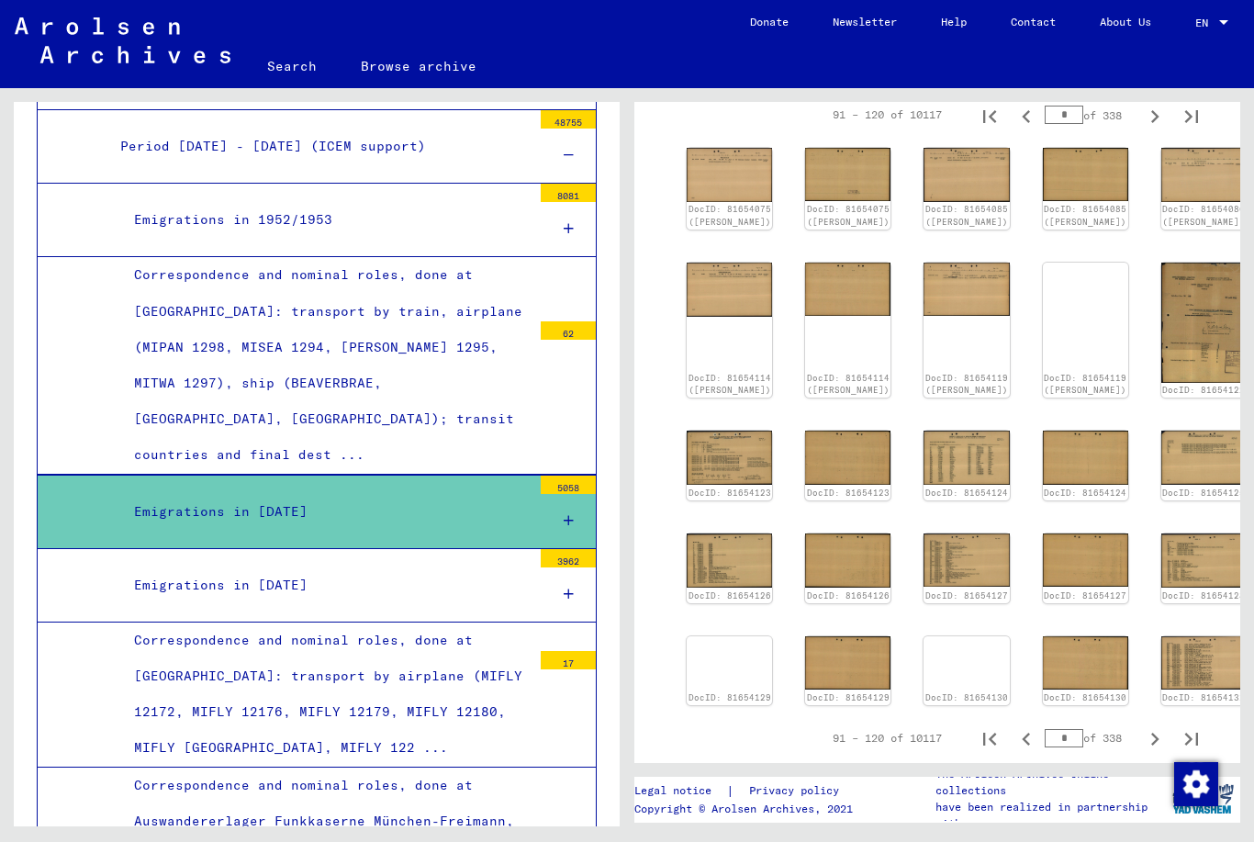
click at [1146, 726] on icon "Next page" at bounding box center [1155, 739] width 26 height 26
type input "*"
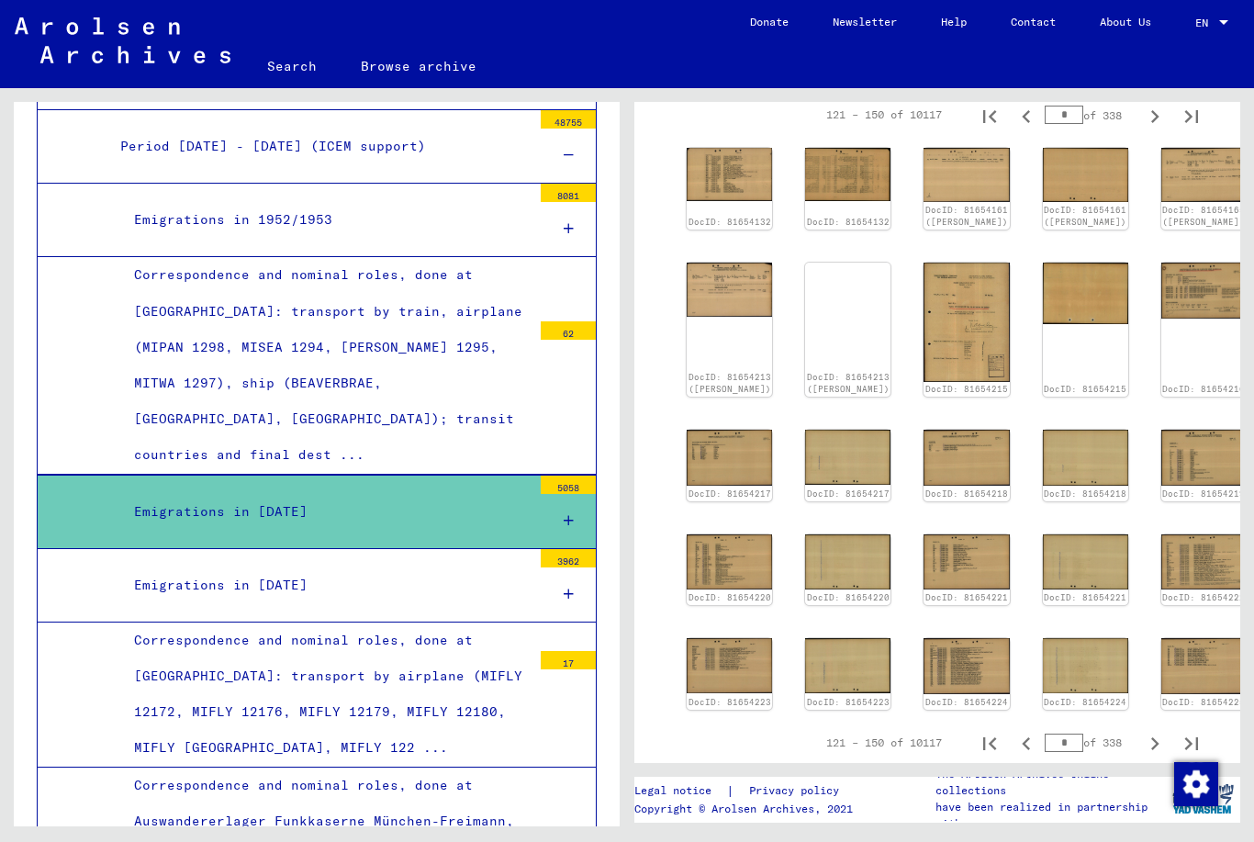
click at [1152, 737] on icon "Next page" at bounding box center [1155, 743] width 8 height 13
type input "*"
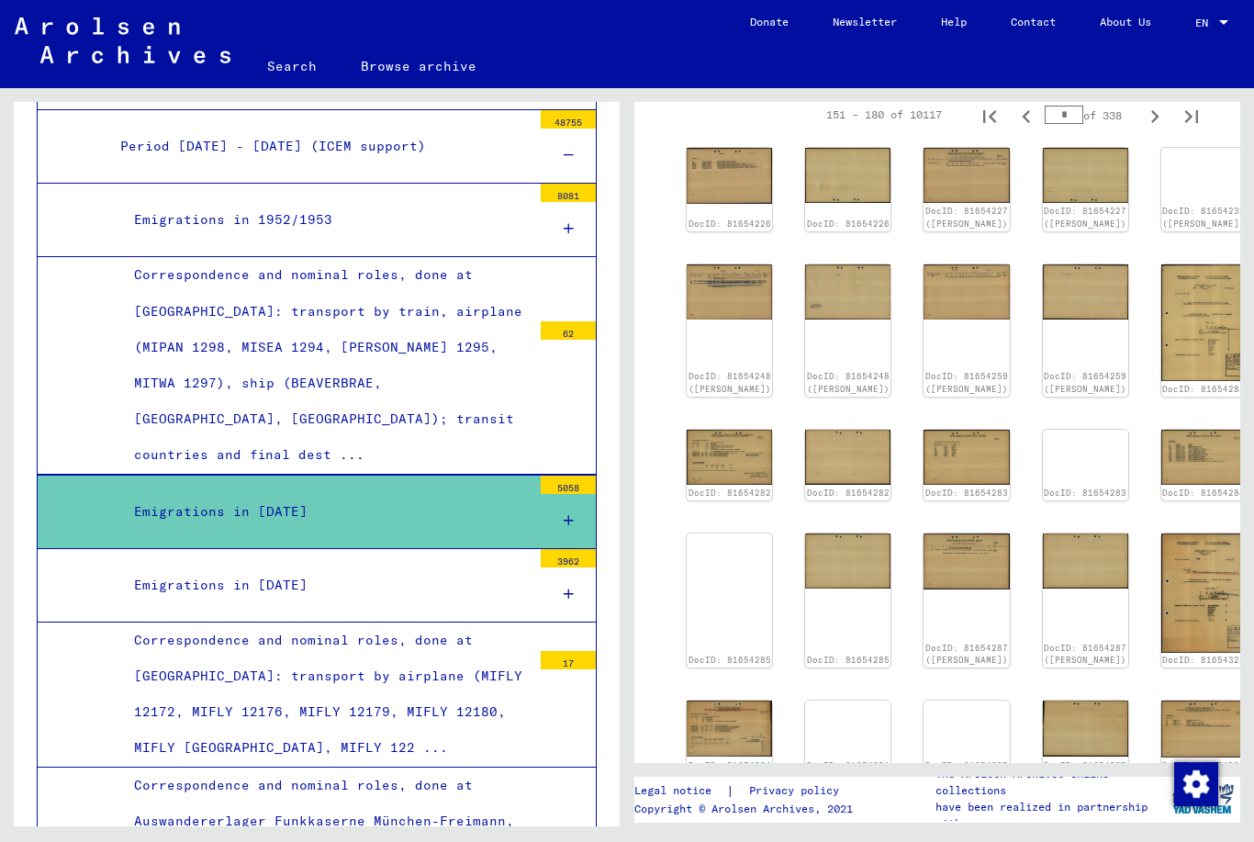
click at [1156, 801] on icon "Next page" at bounding box center [1155, 807] width 8 height 13
type input "*"
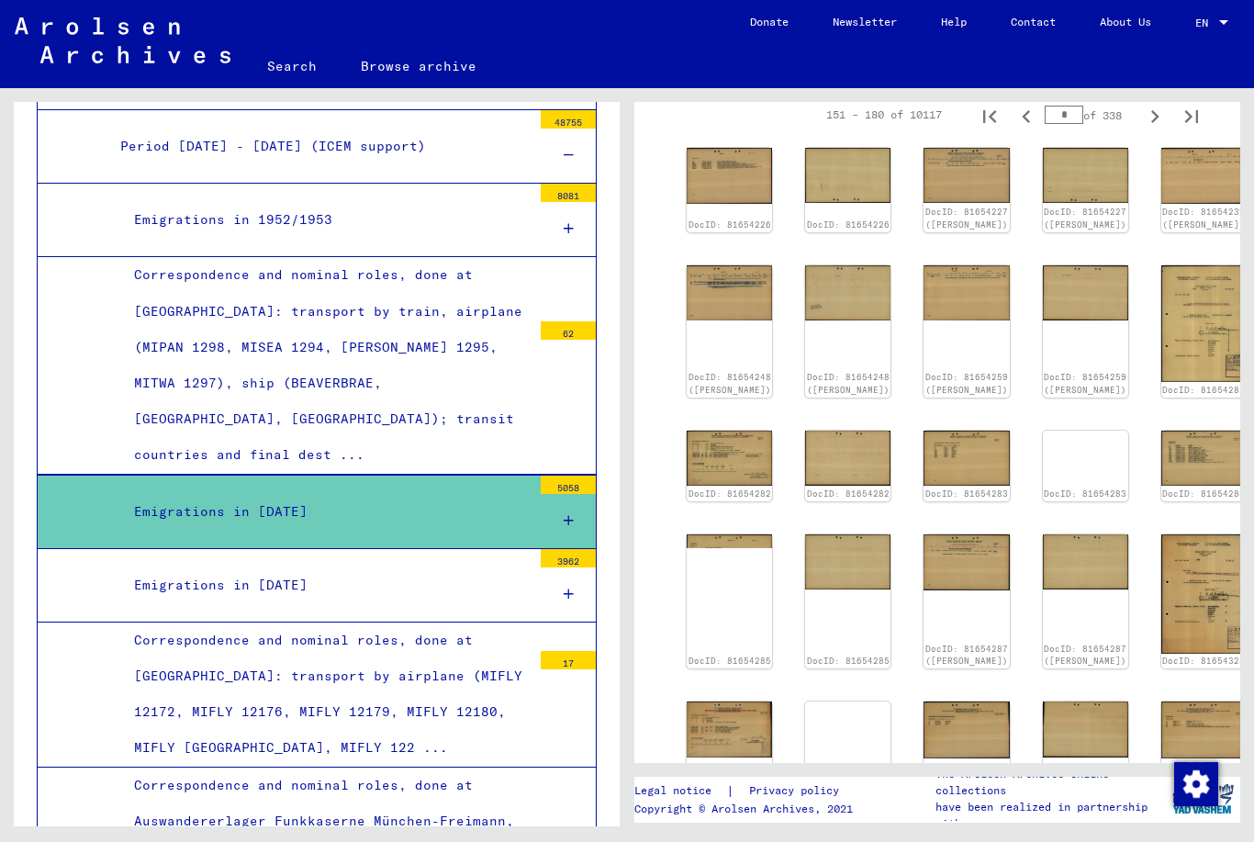
type input "*"
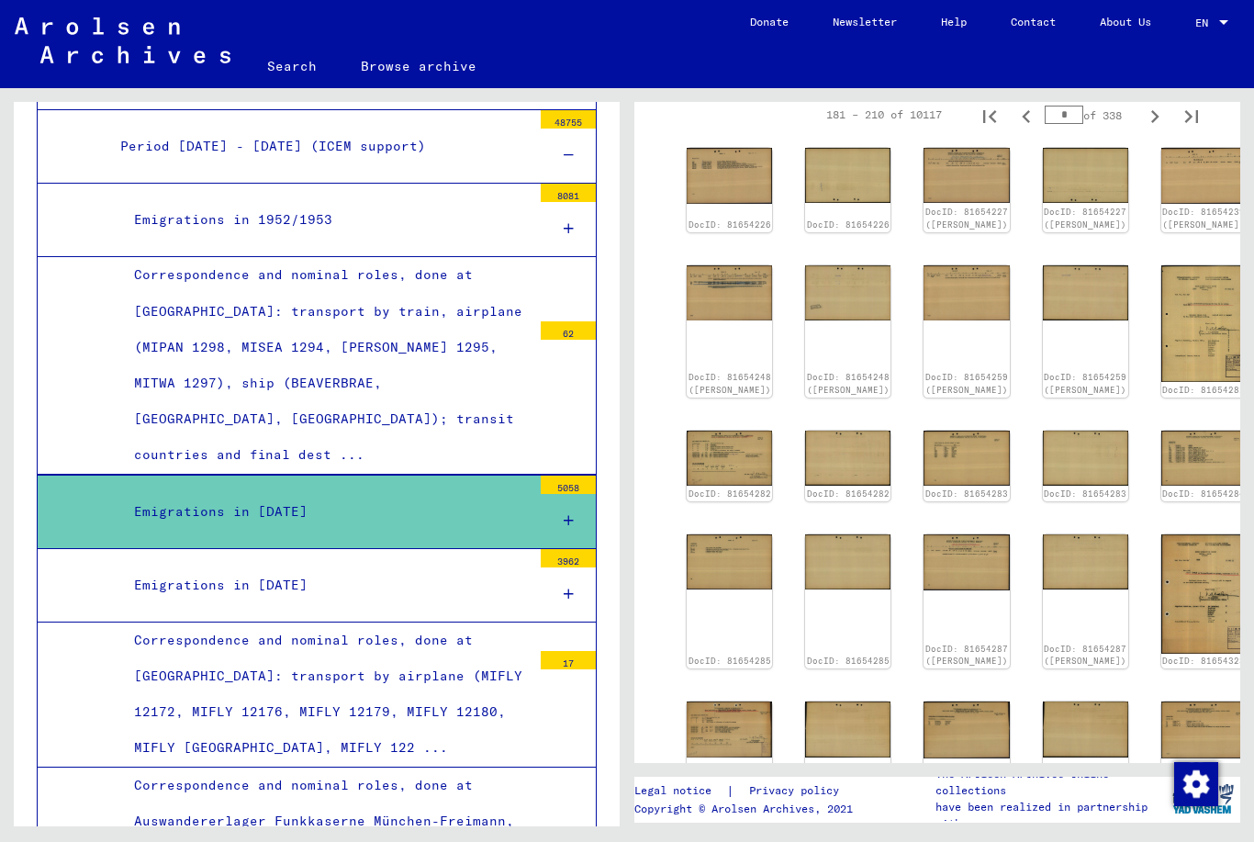
click at [1156, 802] on icon "Next page" at bounding box center [1155, 808] width 8 height 13
type input "*"
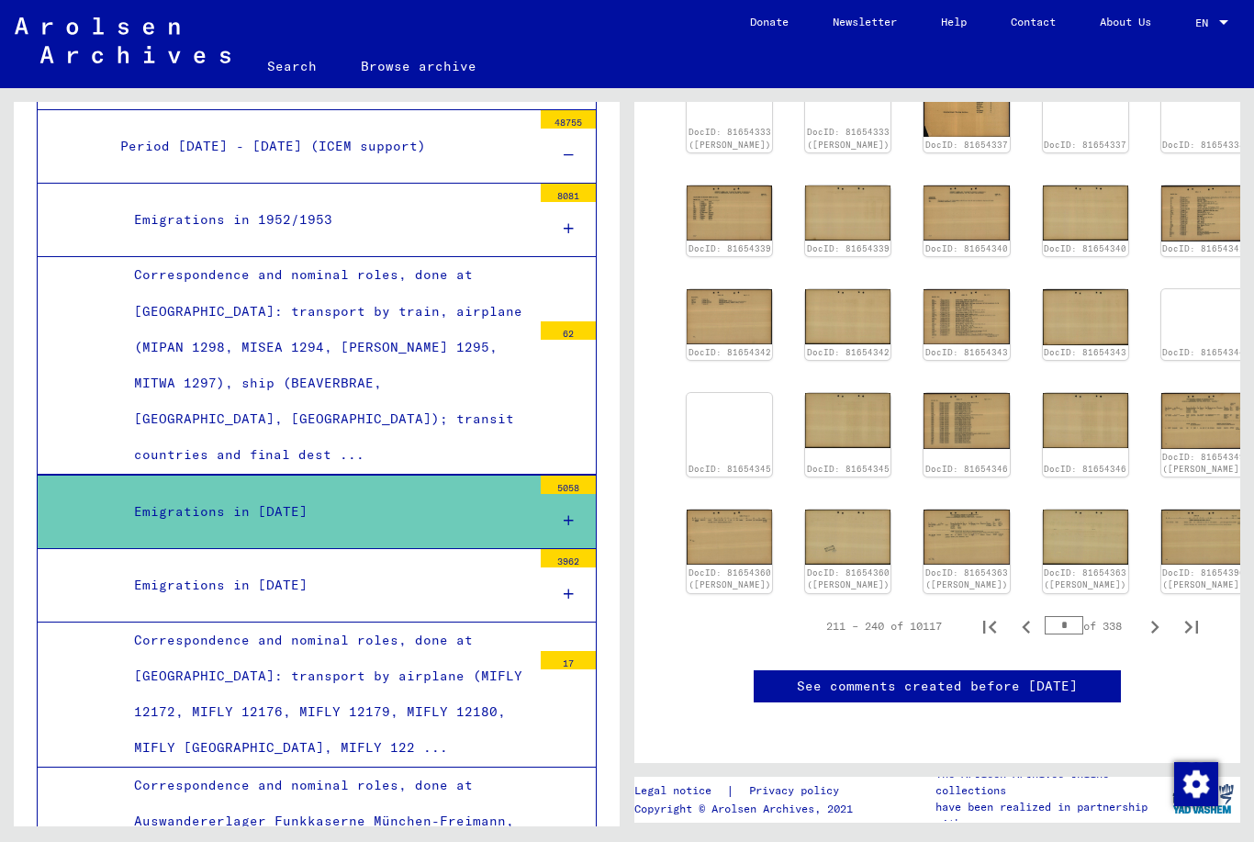
scroll to position [512, 0]
click at [1154, 621] on icon "Next page" at bounding box center [1155, 627] width 8 height 13
type input "*"
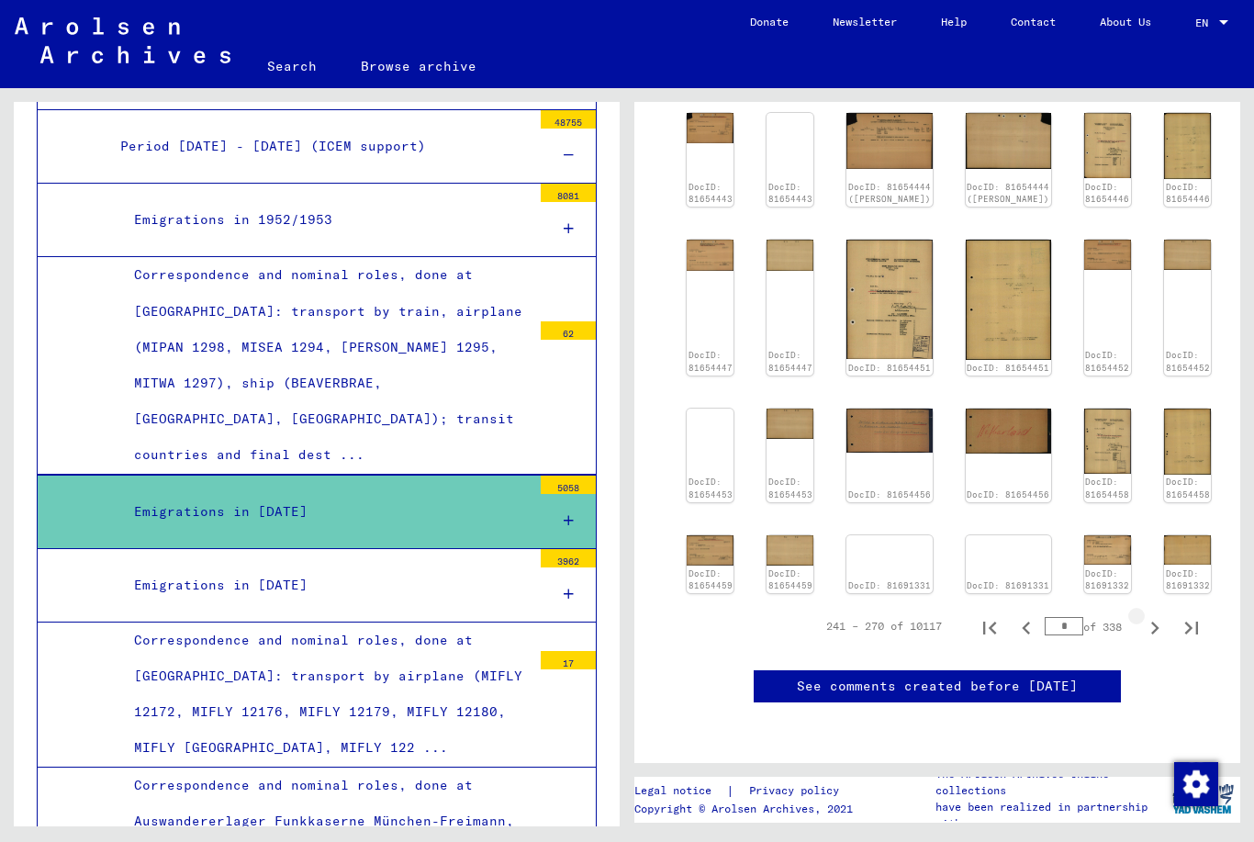
click at [1152, 317] on div "3 Registrations and Files of Displaced Persons, Children and Missing Persons / …" at bounding box center [937, 204] width 560 height 1072
click at [1153, 615] on icon "Next page" at bounding box center [1155, 628] width 26 height 26
type input "**"
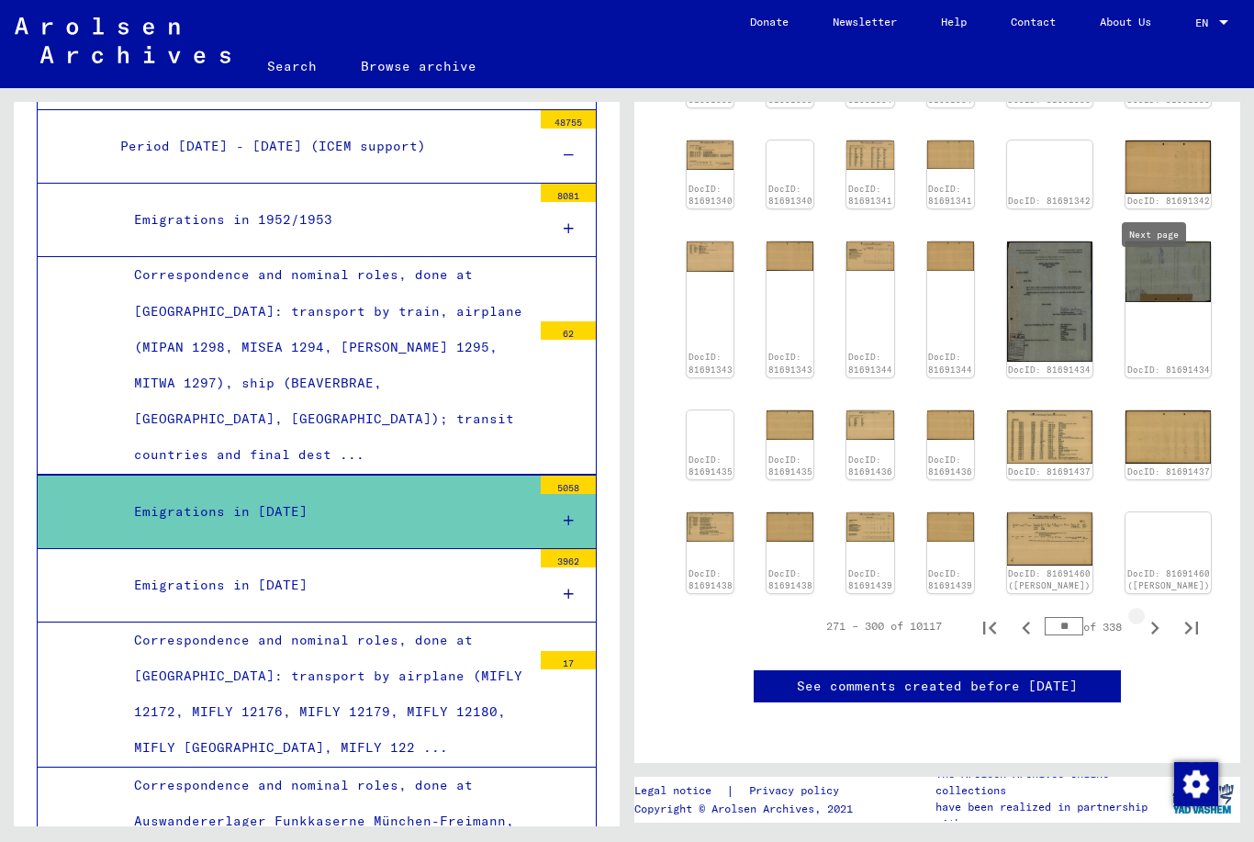
click at [1150, 615] on icon "Next page" at bounding box center [1155, 628] width 26 height 26
type input "**"
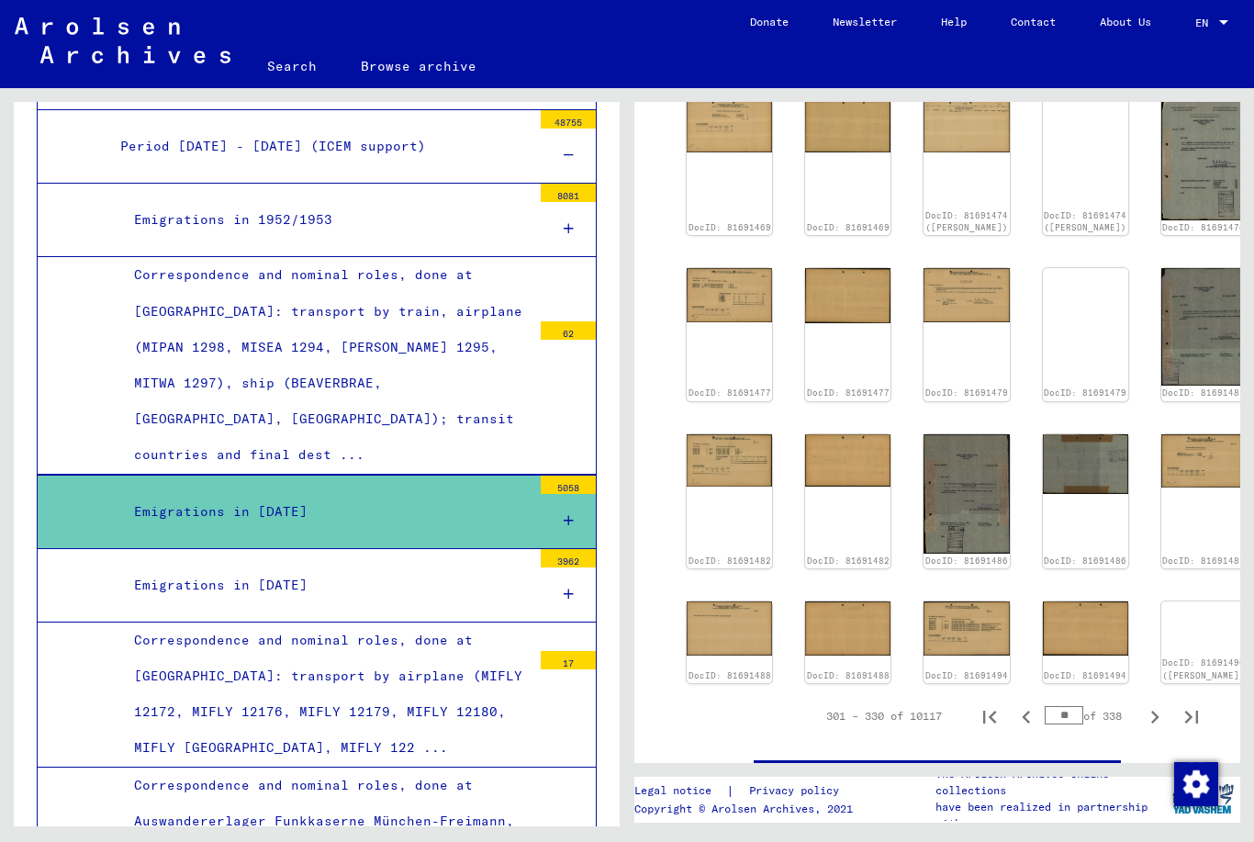
click at [1148, 704] on icon "Next page" at bounding box center [1155, 717] width 26 height 26
type input "**"
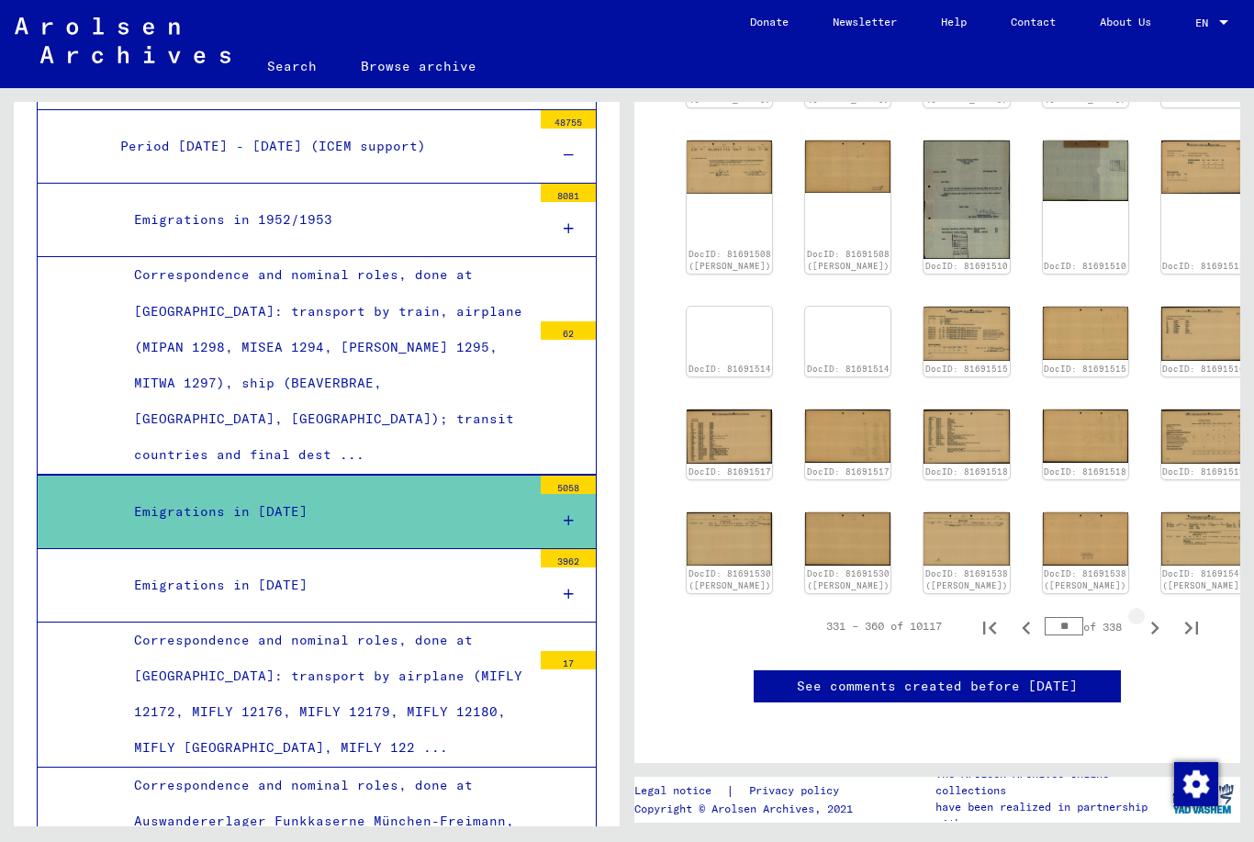
click at [1146, 615] on icon "Next page" at bounding box center [1155, 628] width 26 height 26
type input "**"
click at [1157, 622] on icon "Next page" at bounding box center [1155, 628] width 8 height 13
type input "**"
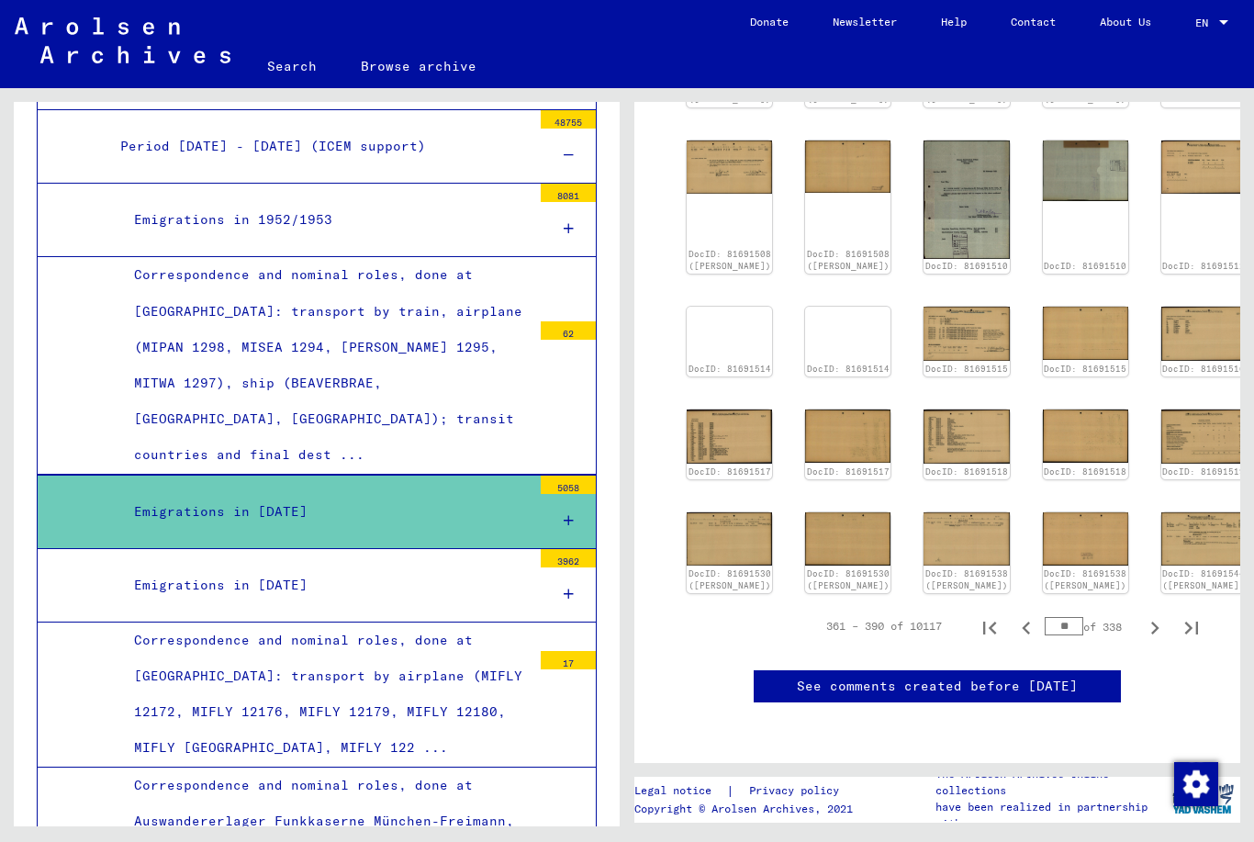
type input "**"
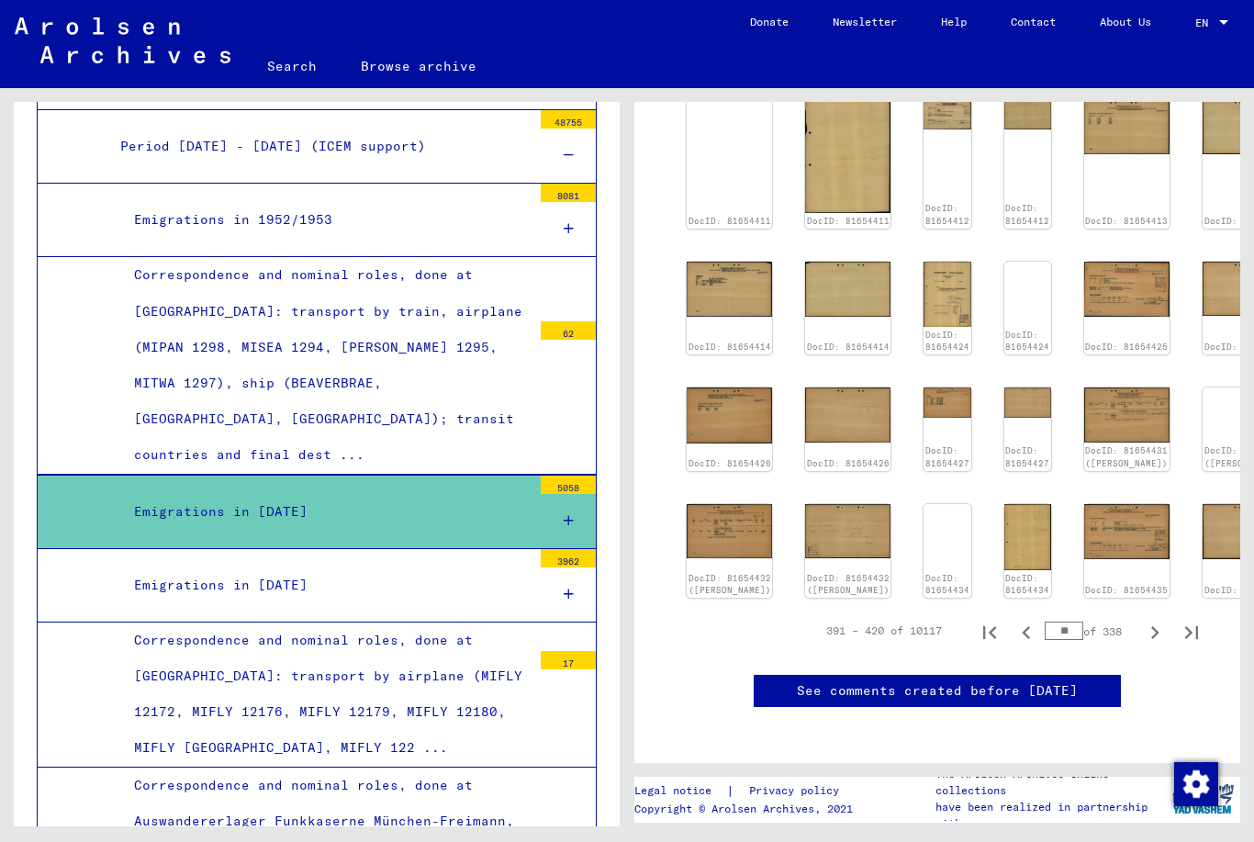
click at [1157, 620] on icon "Next page" at bounding box center [1155, 633] width 26 height 26
type input "**"
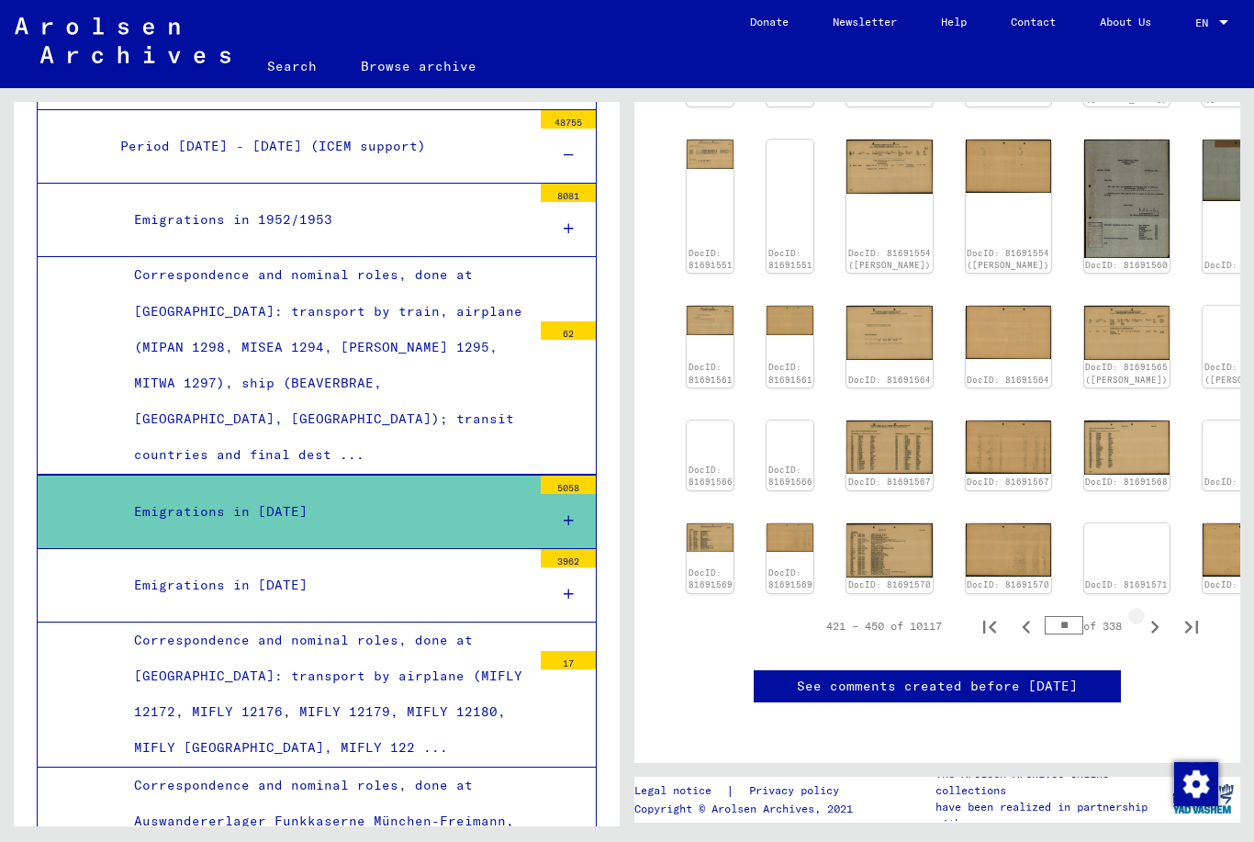
click at [1161, 608] on button "Next page" at bounding box center [1155, 626] width 37 height 37
type input "**"
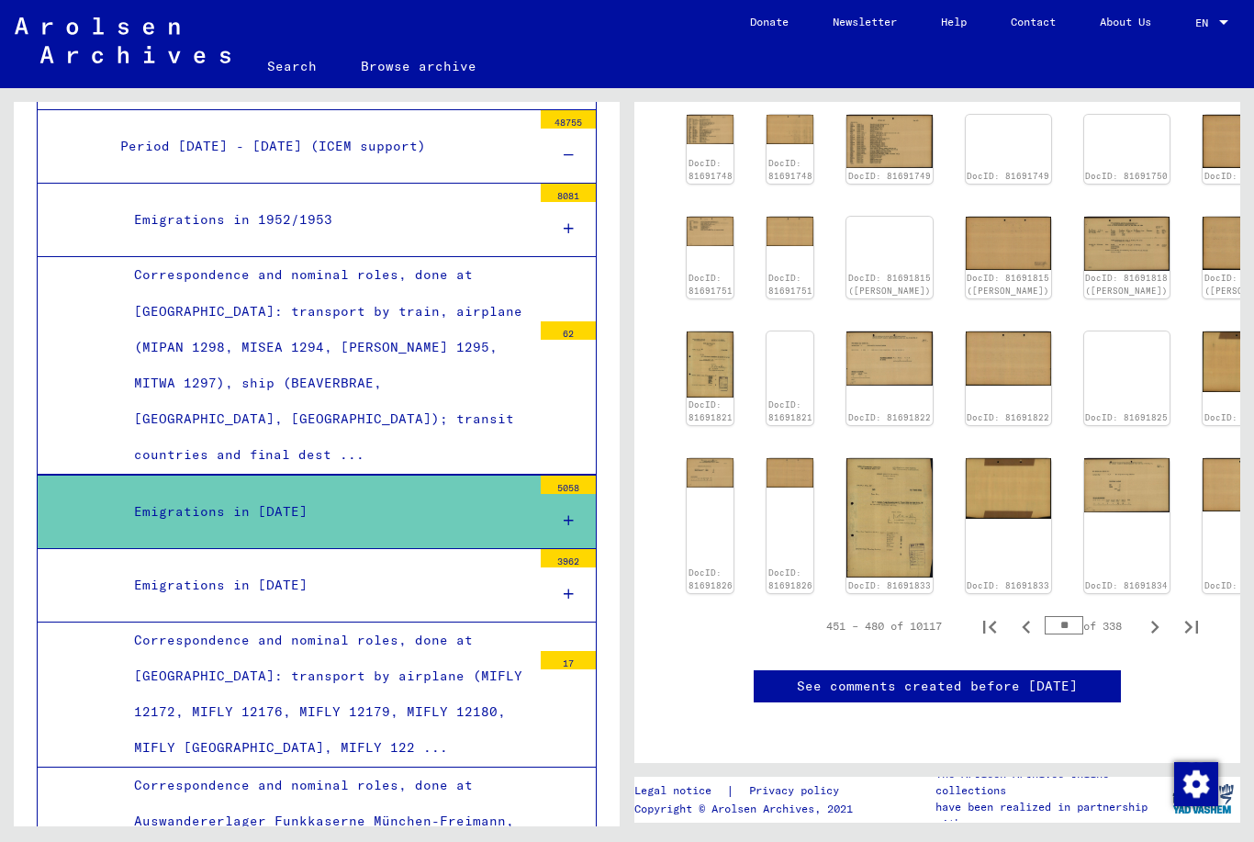
click at [1157, 621] on icon "Next page" at bounding box center [1155, 627] width 8 height 13
type input "**"
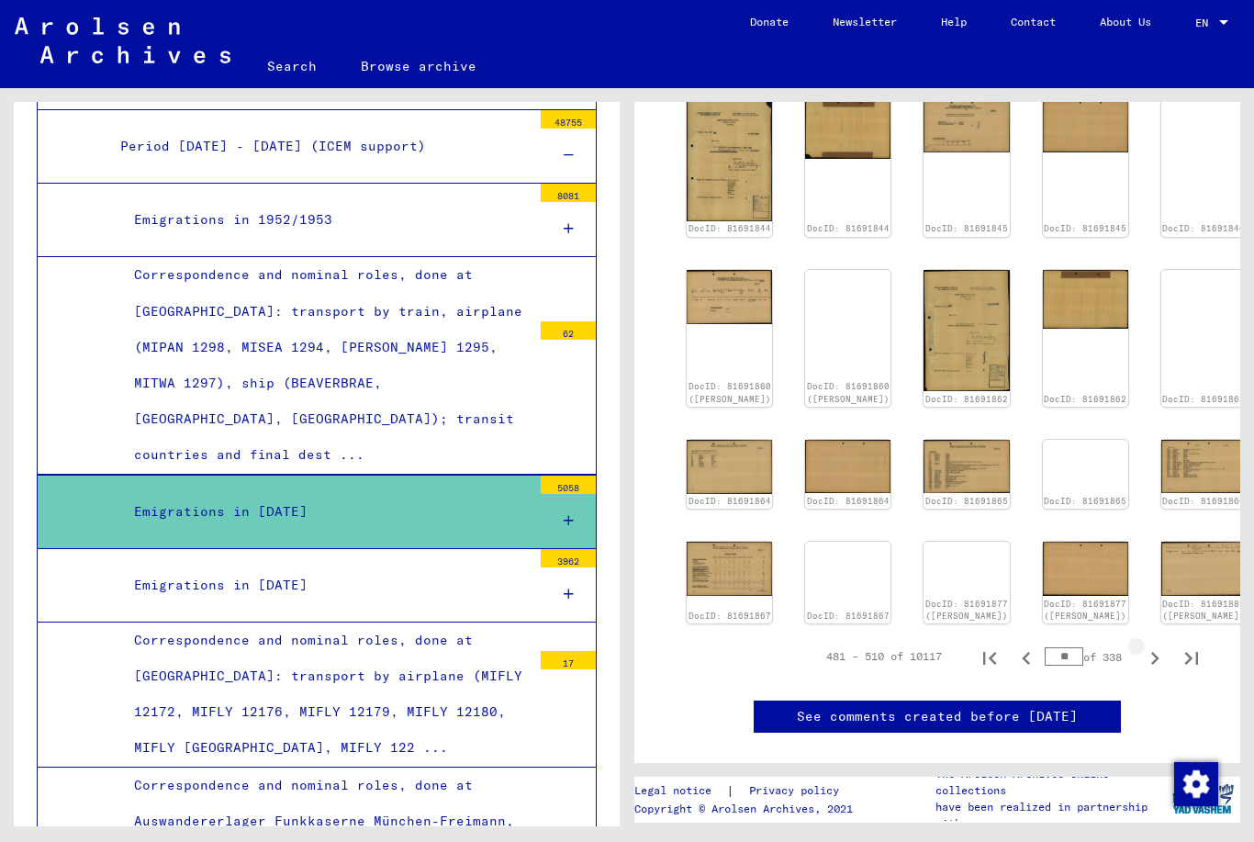
click at [1152, 652] on icon "Next page" at bounding box center [1155, 658] width 8 height 13
type input "**"
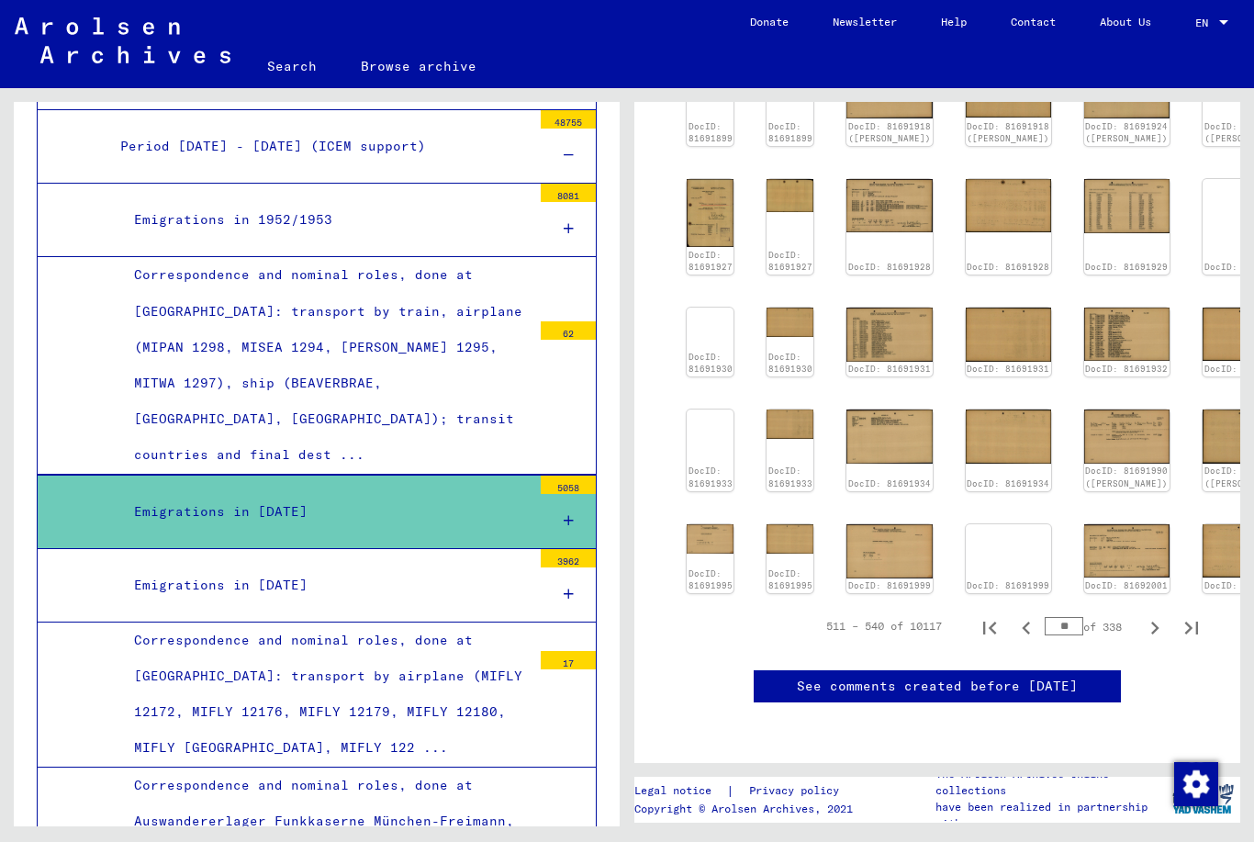
click at [1160, 615] on icon "Next page" at bounding box center [1155, 628] width 26 height 26
type input "**"
click at [1165, 615] on icon "Next page" at bounding box center [1155, 628] width 26 height 26
type input "**"
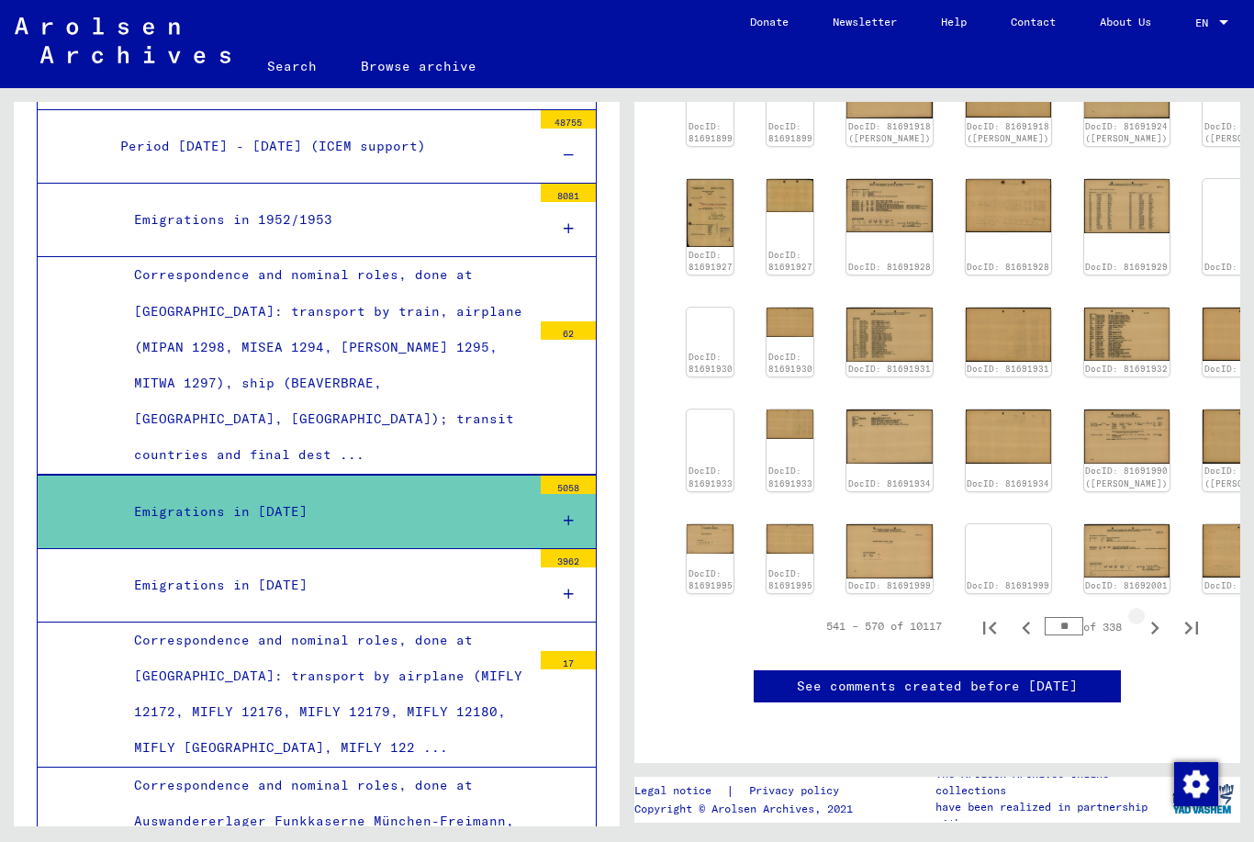
type input "**"
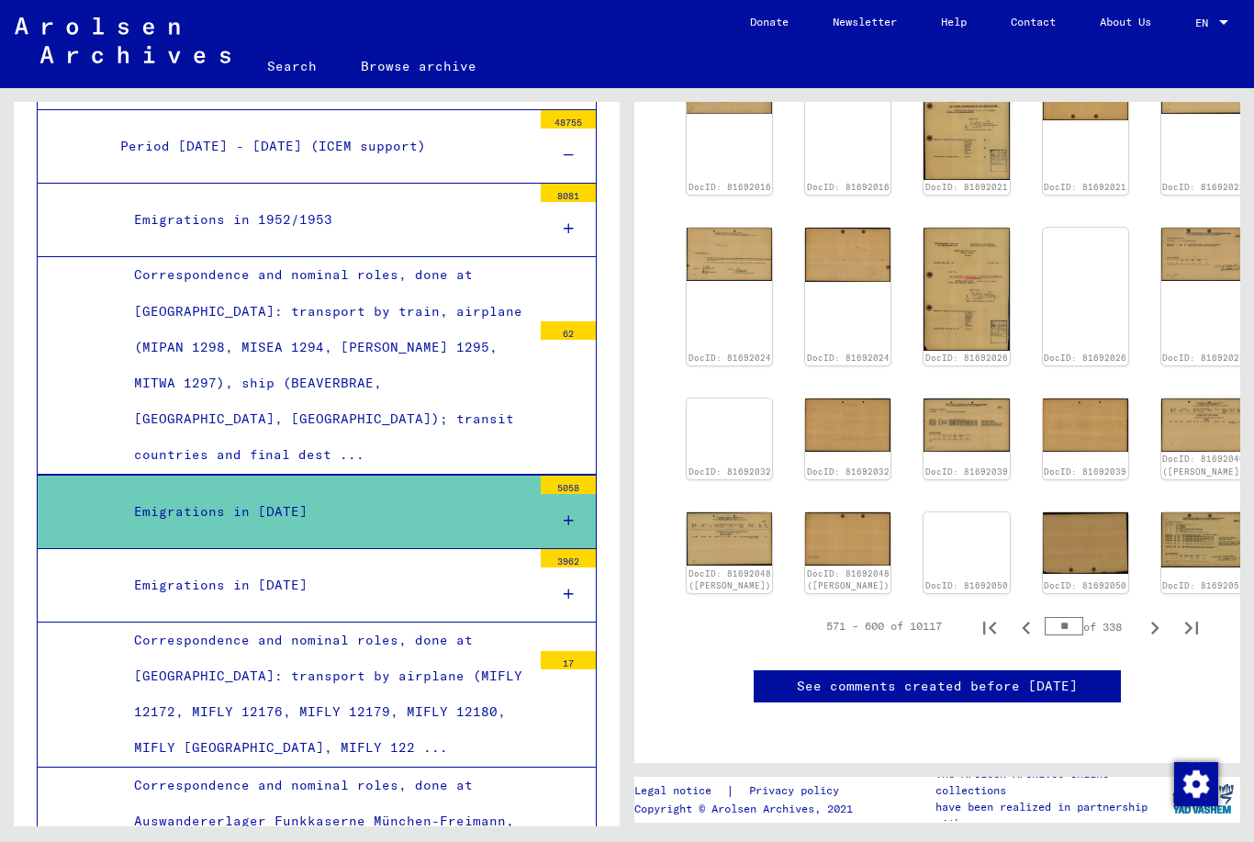
click at [1154, 622] on icon "Next page" at bounding box center [1155, 628] width 8 height 13
type input "**"
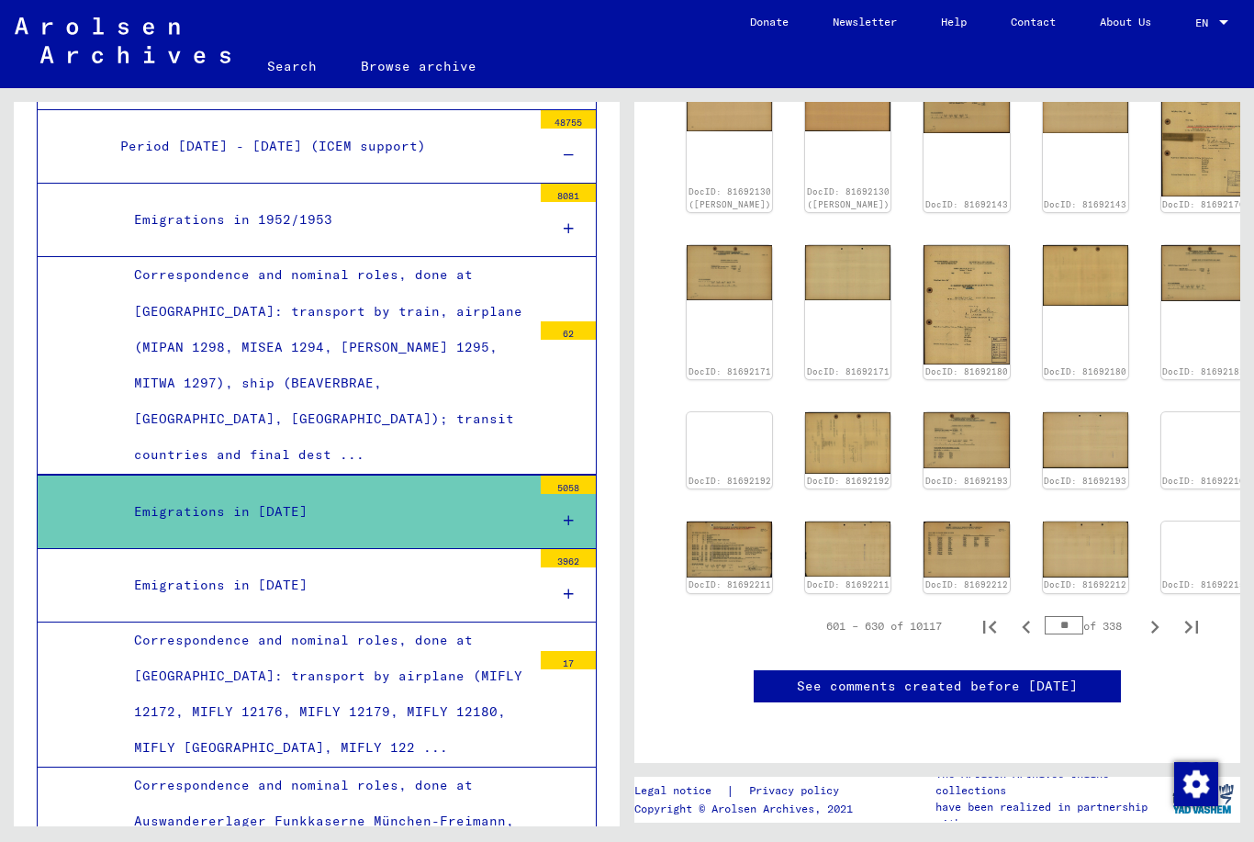
click at [1161, 614] on icon "Next page" at bounding box center [1155, 627] width 26 height 26
type input "**"
